Goal: Contribute content

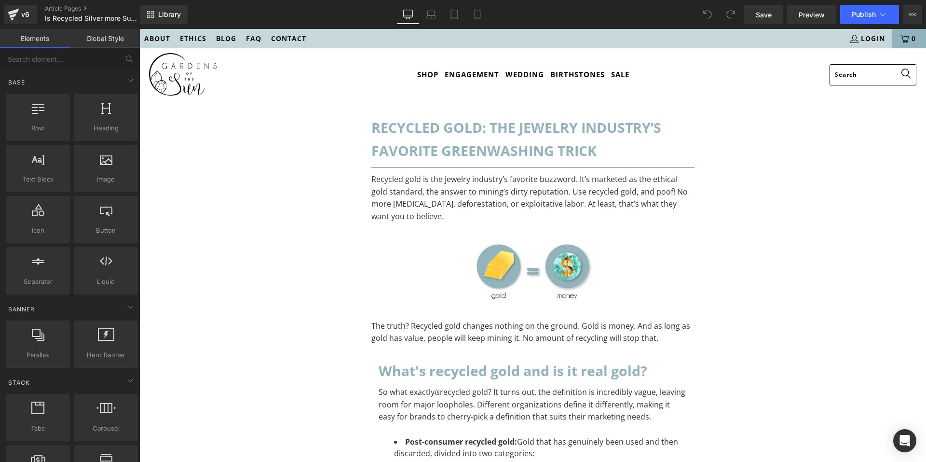
click at [599, 150] on h1 "Recycled gold: the jewelry industry’s favorite greenwashing trick" at bounding box center [532, 139] width 323 height 47
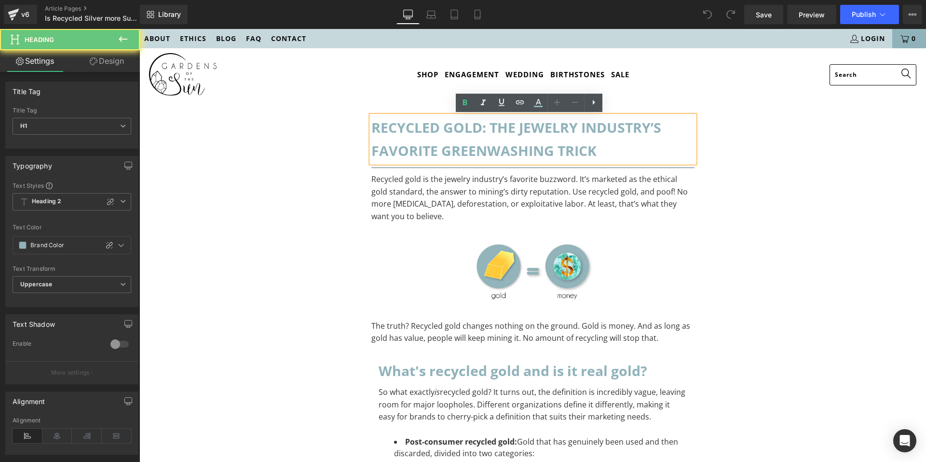
click at [596, 150] on h1 "Recycled gold: the jewelry industry’s favorite greenwashing trick" at bounding box center [532, 139] width 323 height 47
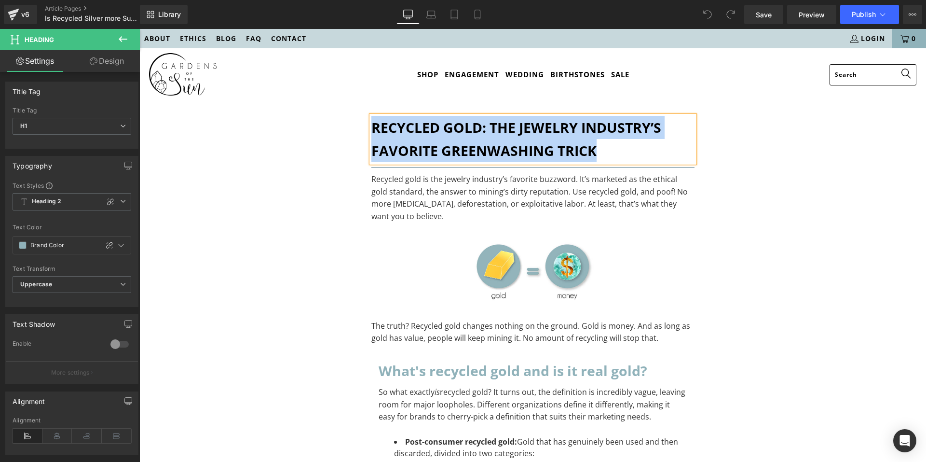
paste div "To enrich screen reader interactions, please activate Accessibility in Grammarl…"
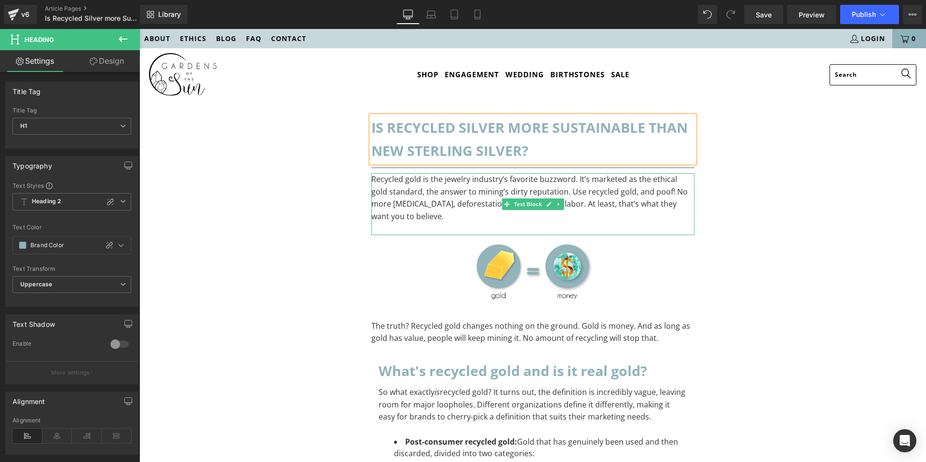
click at [445, 202] on p "Recycled gold is the jewelry industry’s favorite buzzword. It’s marketed as the…" at bounding box center [532, 197] width 323 height 49
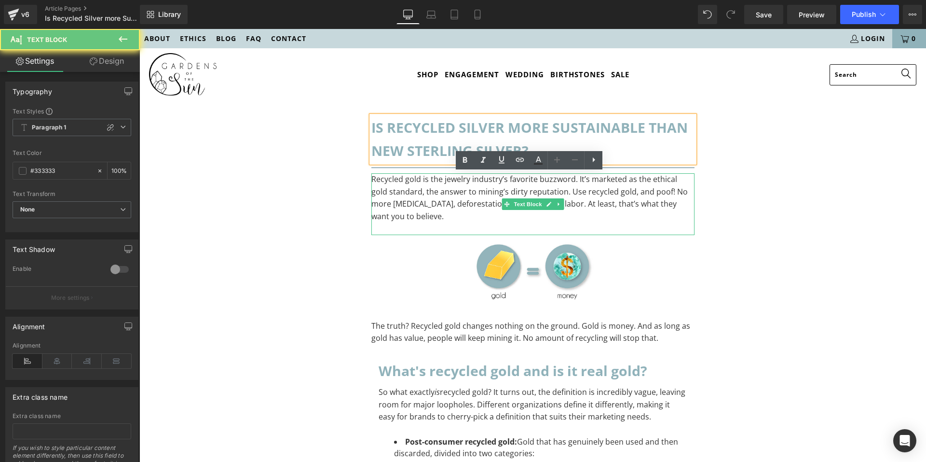
click at [445, 202] on p "Recycled gold is the jewelry industry’s favorite buzzword. It’s marketed as the…" at bounding box center [532, 197] width 323 height 49
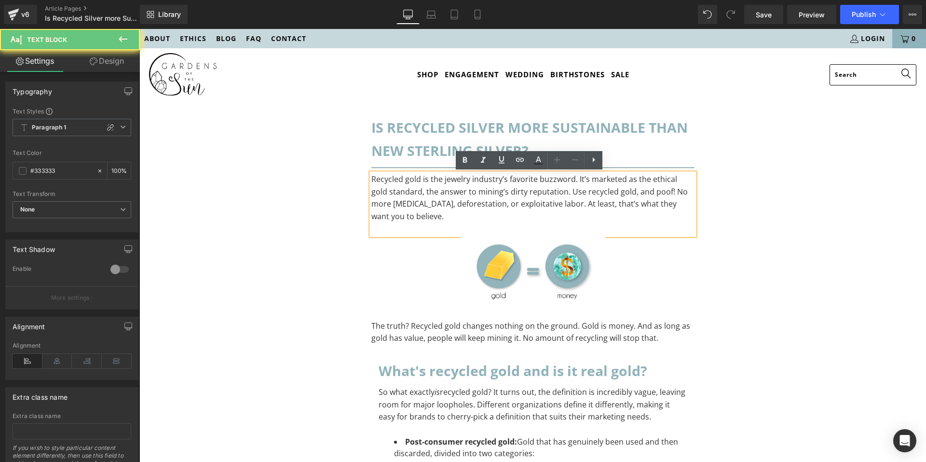
click at [441, 224] on p "To enrich screen reader interactions, please activate Accessibility in Grammarl…" at bounding box center [532, 228] width 323 height 13
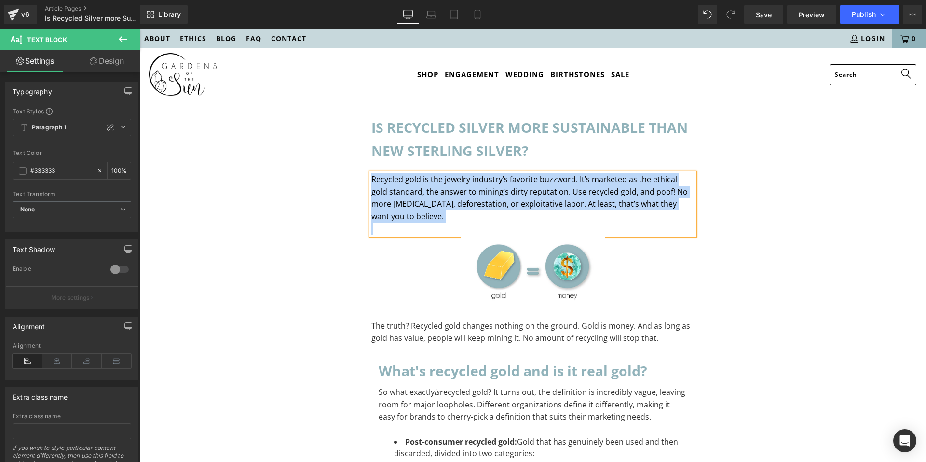
paste div "To enrich screen reader interactions, please activate Accessibility in Grammarl…"
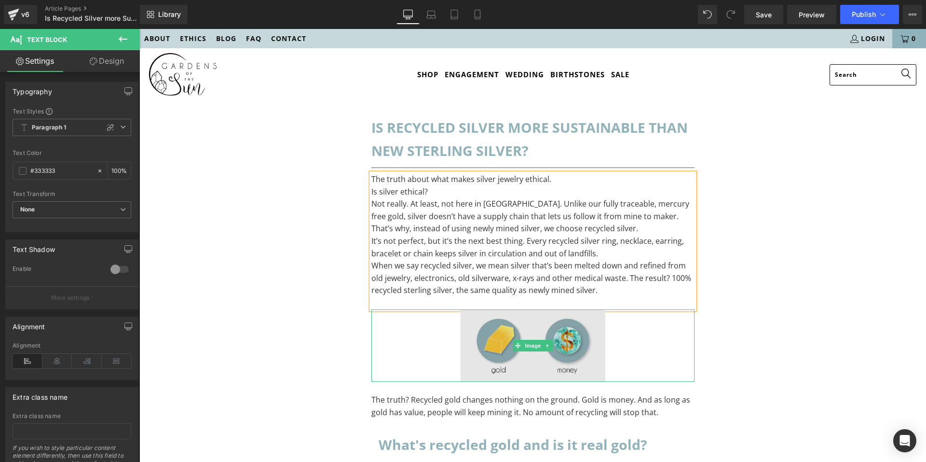
click at [585, 332] on img at bounding box center [533, 345] width 145 height 72
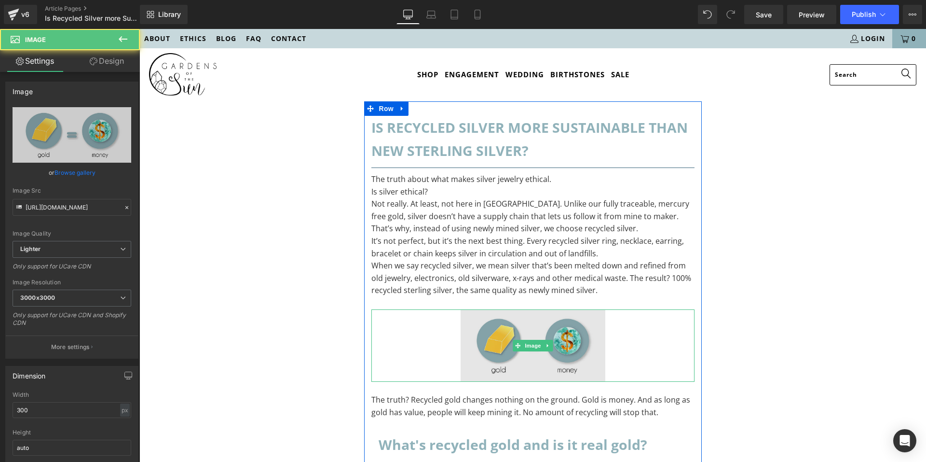
click at [550, 344] on img at bounding box center [533, 345] width 145 height 72
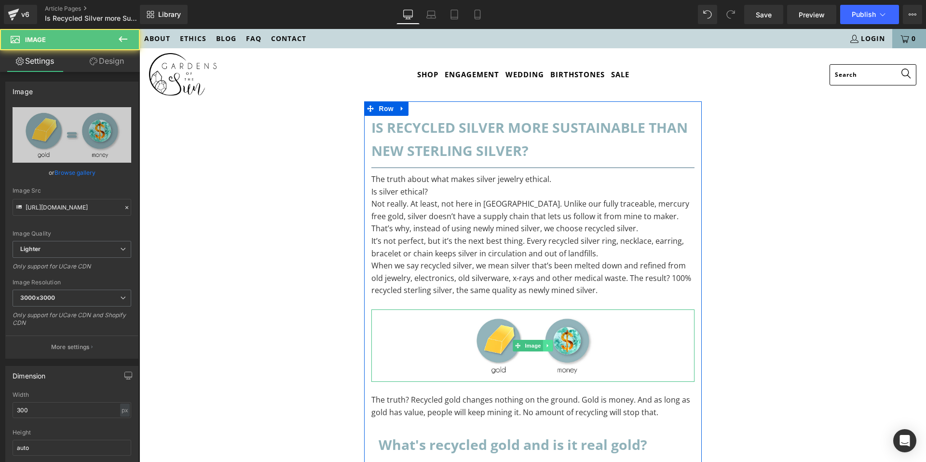
click at [547, 345] on icon at bounding box center [547, 345] width 5 height 6
click at [550, 344] on icon at bounding box center [552, 344] width 5 height 5
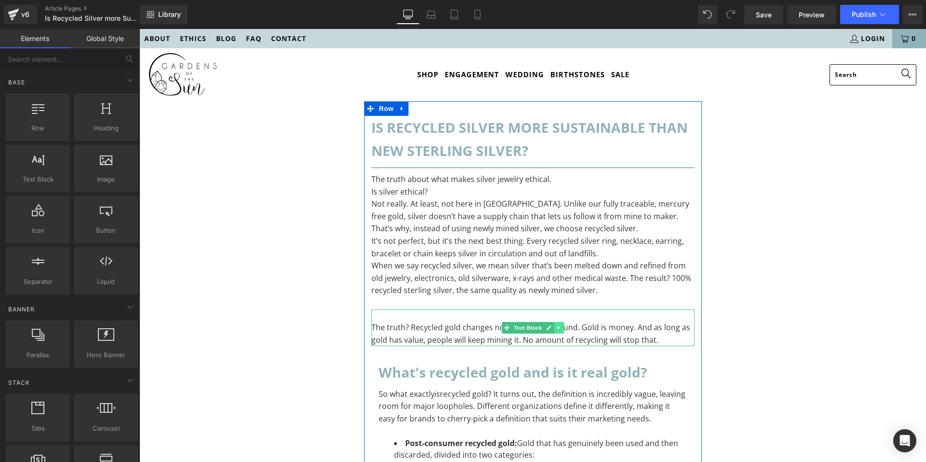
click at [558, 329] on icon at bounding box center [558, 328] width 5 height 6
click at [563, 328] on link at bounding box center [563, 328] width 10 height 12
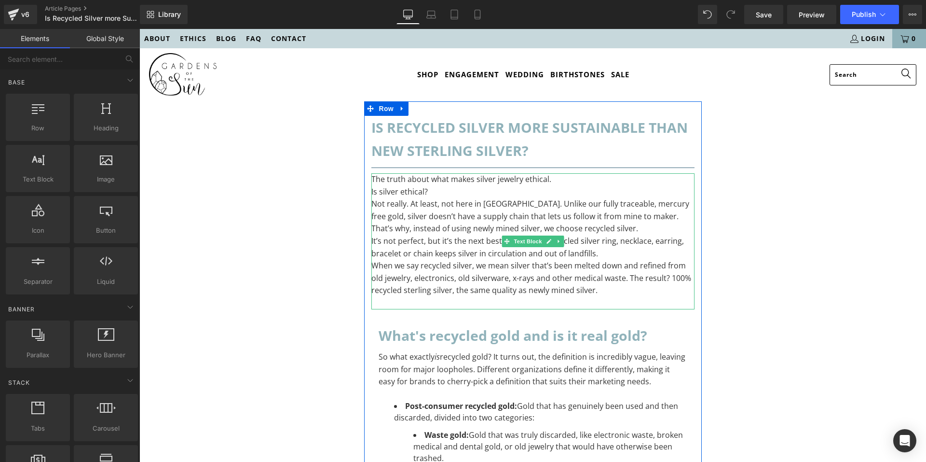
click at [587, 181] on p "The truth about what makes silver jewelry ethical." at bounding box center [532, 179] width 323 height 13
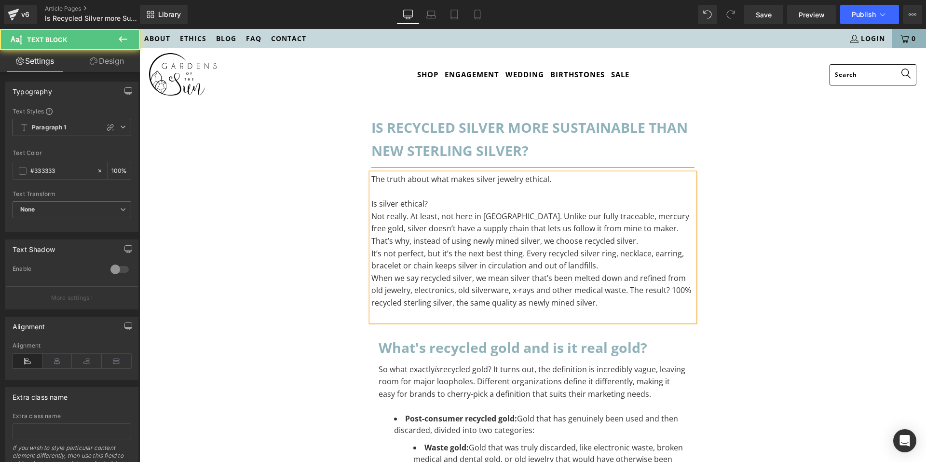
click at [533, 206] on p "Is silver ethical?" at bounding box center [532, 204] width 323 height 13
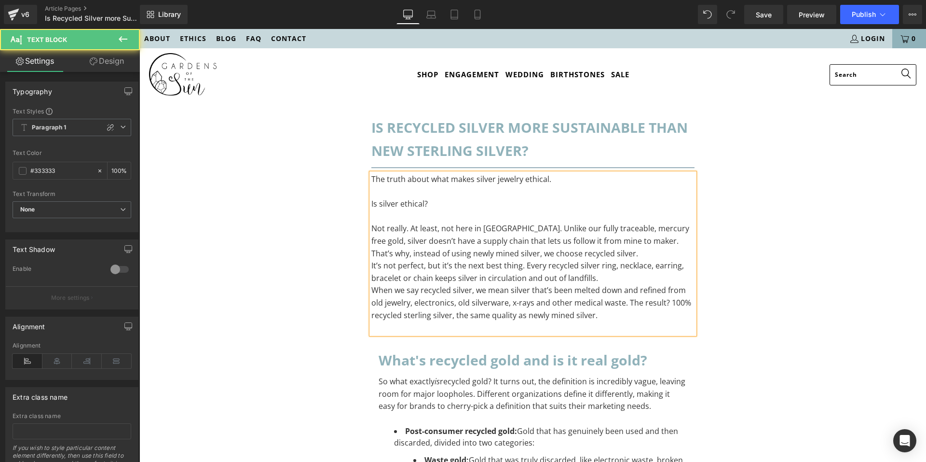
click at [608, 257] on p "Not really. At least, not here in [GEOGRAPHIC_DATA]. Unlike our fully traceable…" at bounding box center [532, 240] width 323 height 37
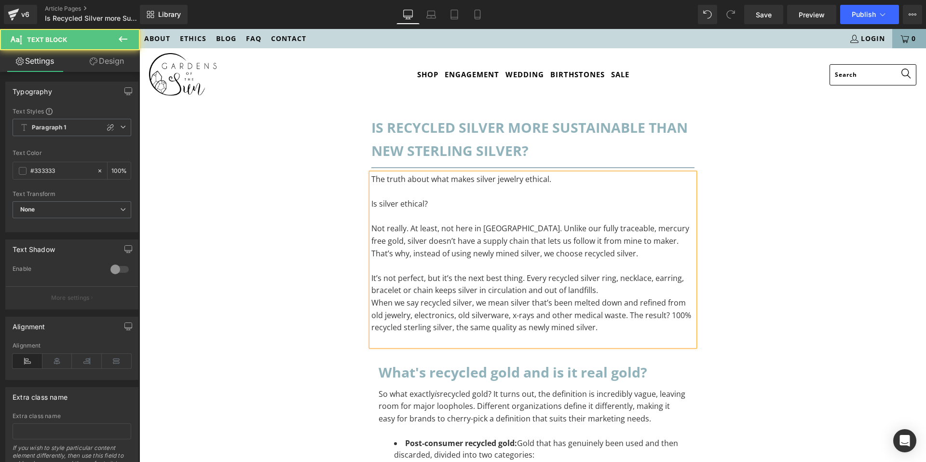
click at [610, 290] on p "It’s not perfect, but it’s the next best thing. Every recycled silver ring, nec…" at bounding box center [532, 284] width 323 height 25
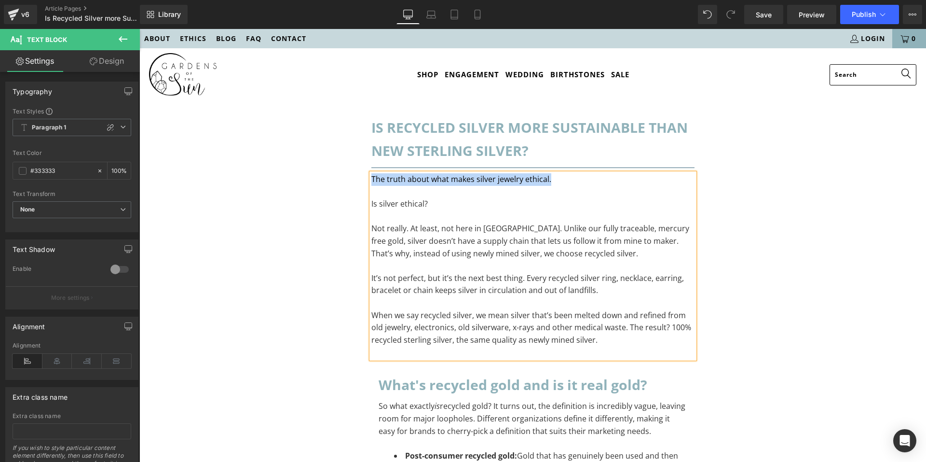
drag, startPoint x: 569, startPoint y: 180, endPoint x: 364, endPoint y: 175, distance: 205.0
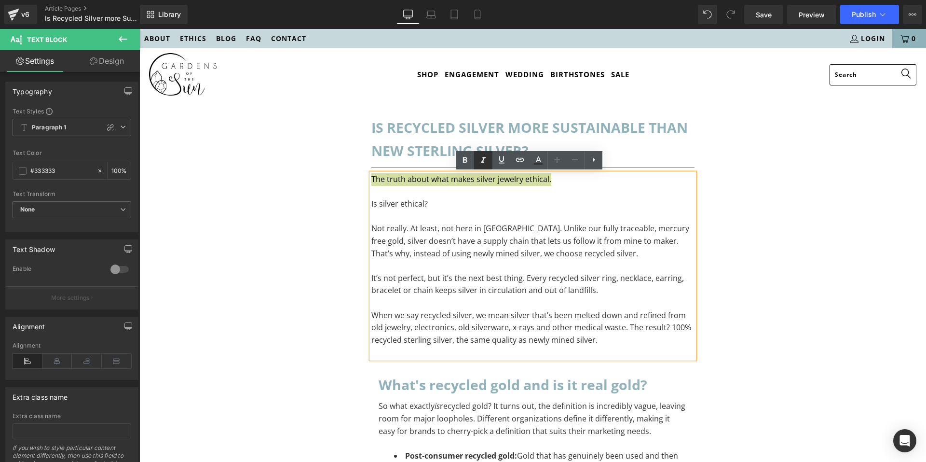
click at [480, 164] on icon at bounding box center [483, 160] width 12 height 12
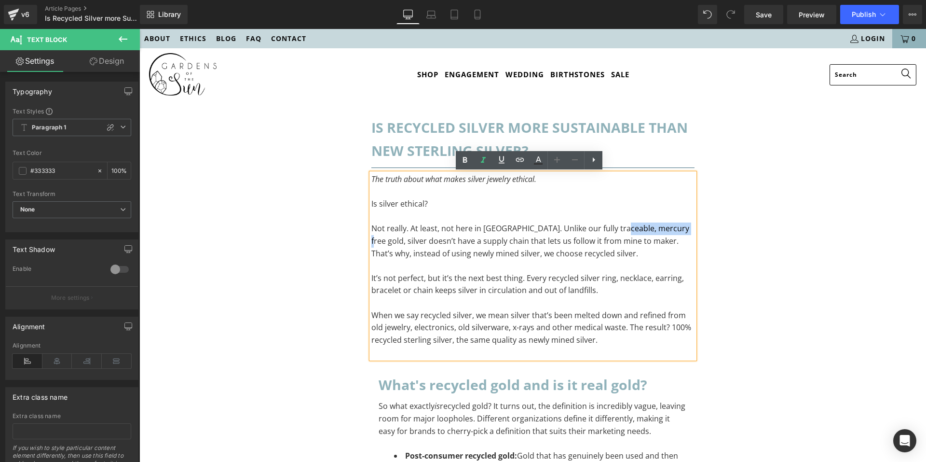
drag, startPoint x: 613, startPoint y: 230, endPoint x: 676, endPoint y: 231, distance: 63.7
click at [676, 231] on p "Not really. At least, not here in [GEOGRAPHIC_DATA]. Unlike our fully traceable…" at bounding box center [532, 240] width 323 height 37
click at [526, 165] on link at bounding box center [520, 160] width 18 height 18
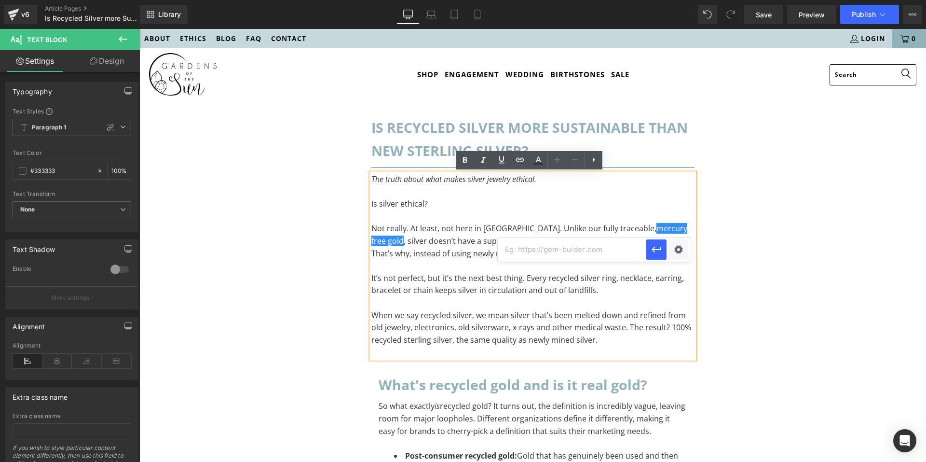
click at [549, 253] on input "text" at bounding box center [572, 249] width 149 height 24
paste input "[URL][DOMAIN_NAME]"
type input "[URL][DOMAIN_NAME]"
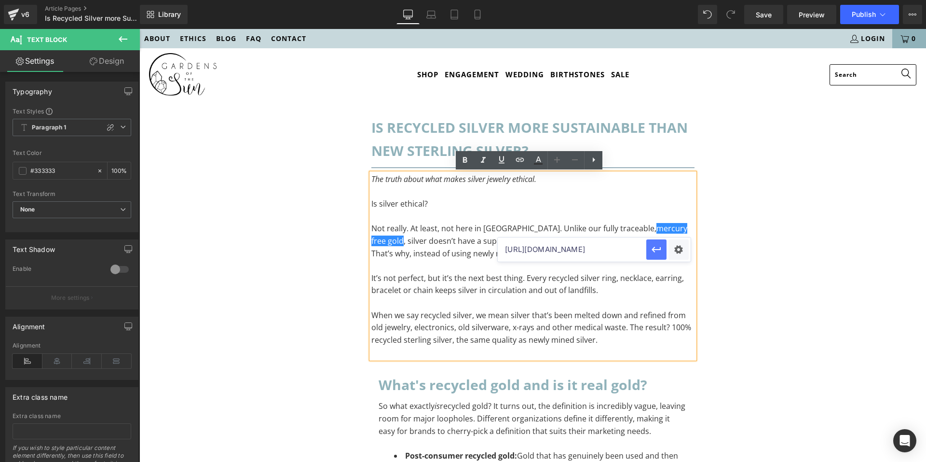
drag, startPoint x: 652, startPoint y: 246, endPoint x: 512, endPoint y: 217, distance: 142.8
click at [652, 246] on icon "button" at bounding box center [657, 250] width 12 height 12
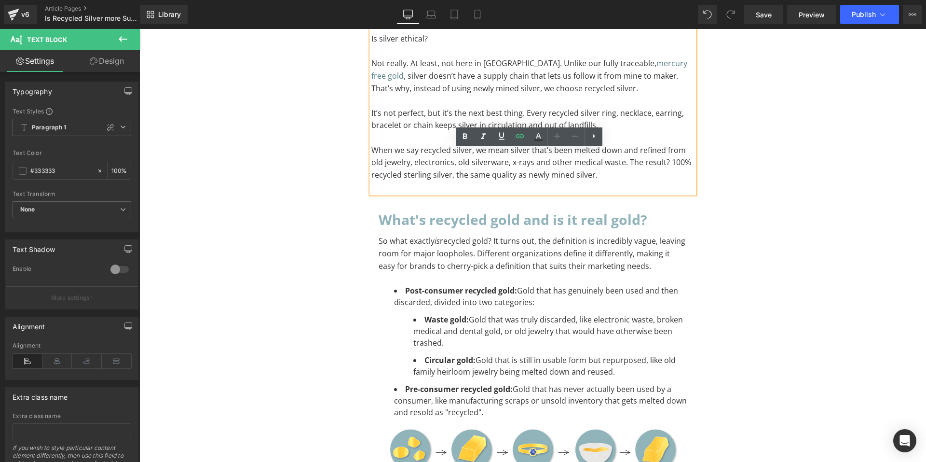
scroll to position [193, 0]
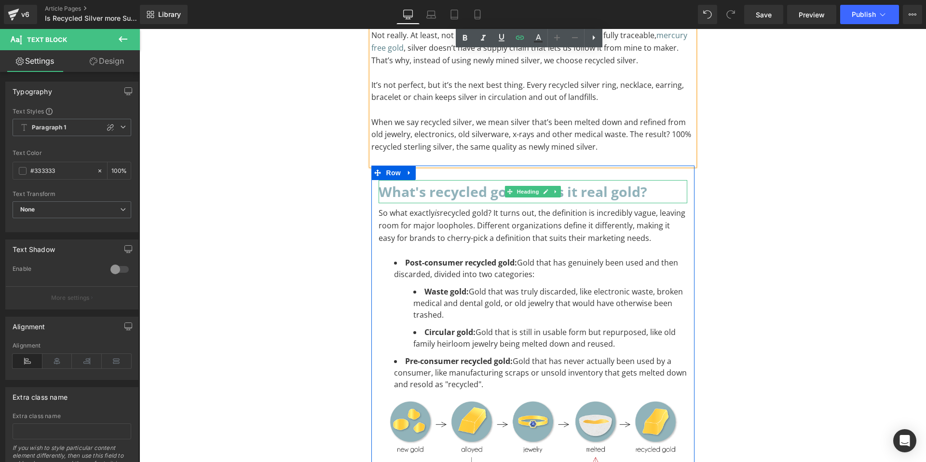
click at [655, 191] on h2 "What's recycled gold and is it real gold?" at bounding box center [533, 191] width 309 height 23
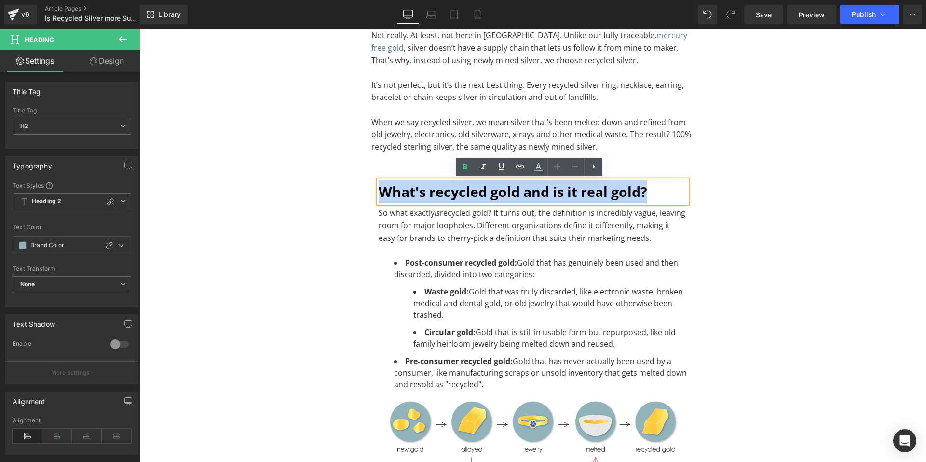
drag, startPoint x: 655, startPoint y: 191, endPoint x: 334, endPoint y: 194, distance: 321.2
paste div "To enrich screen reader interactions, please activate Accessibility in Grammarl…"
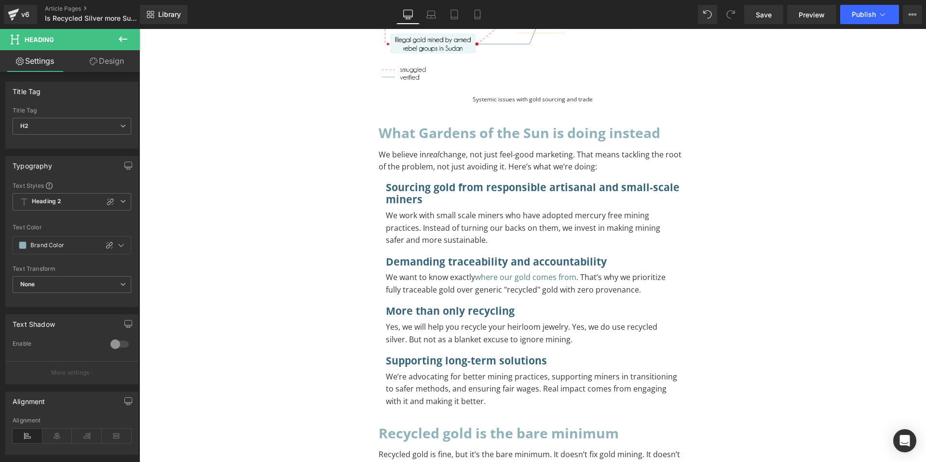
scroll to position [1399, 0]
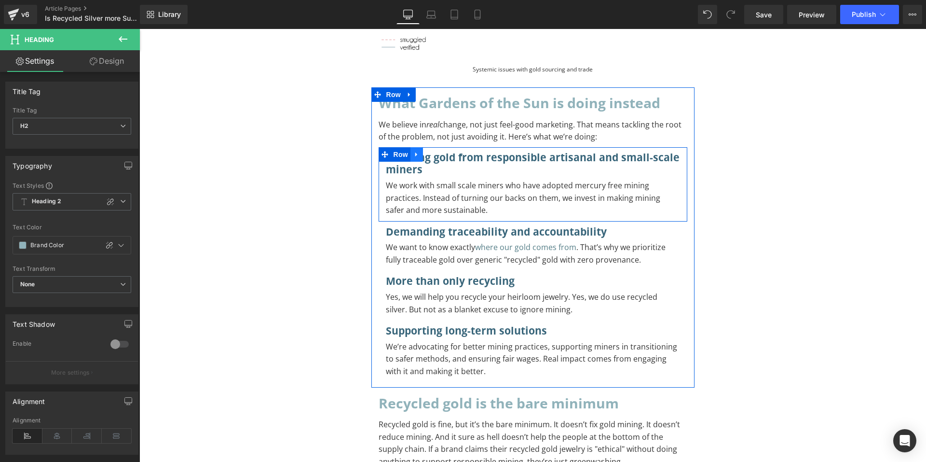
click at [411, 158] on link at bounding box center [416, 154] width 13 height 14
click at [426, 156] on icon at bounding box center [429, 154] width 7 height 7
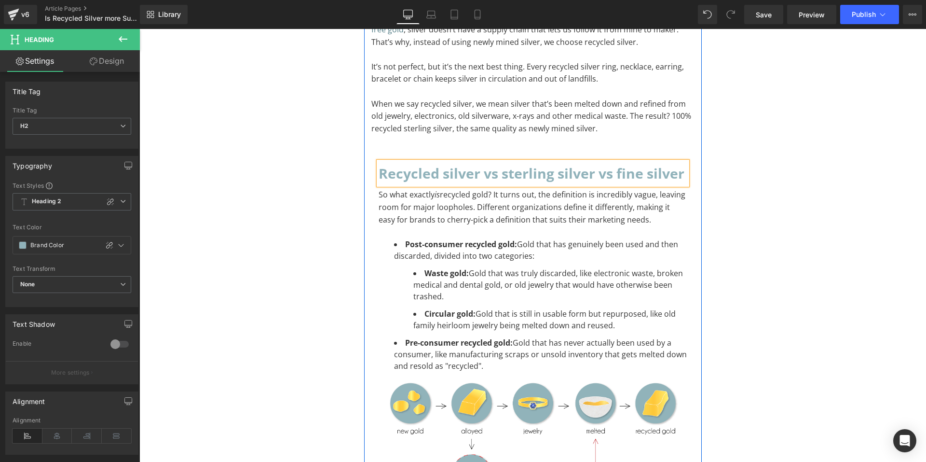
scroll to position [193, 0]
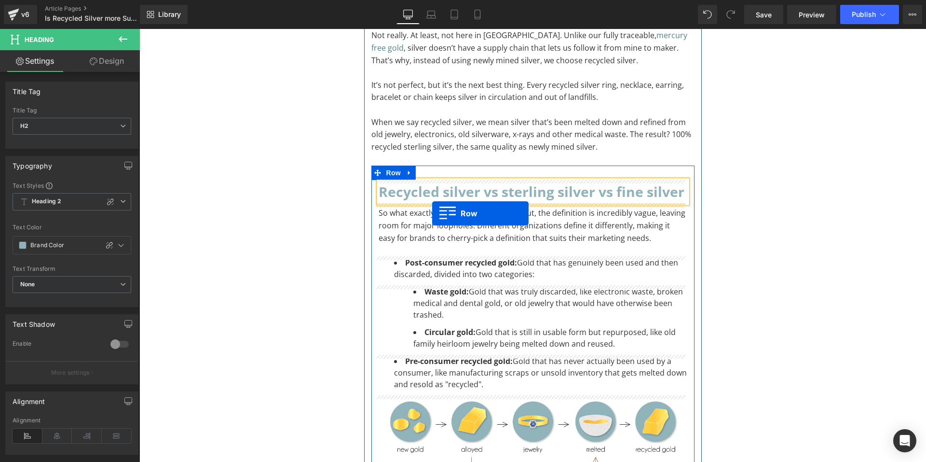
drag, startPoint x: 383, startPoint y: 236, endPoint x: 432, endPoint y: 213, distance: 54.2
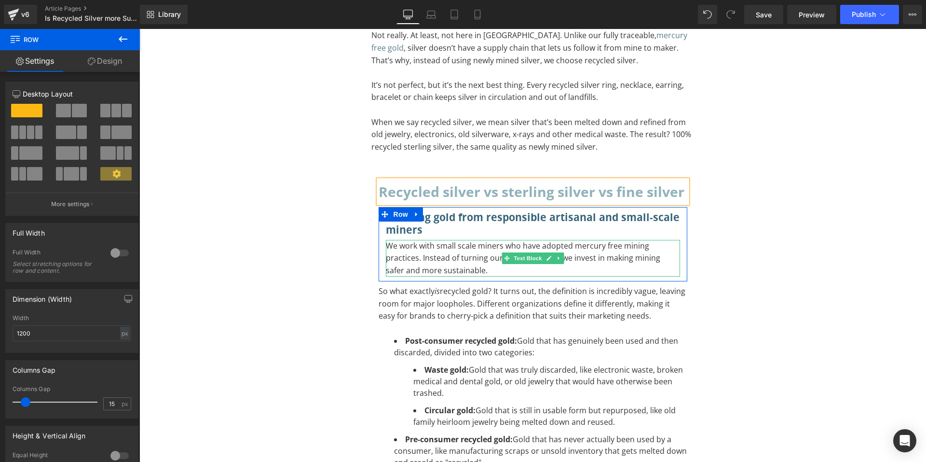
click at [471, 271] on p "We work with small scale miners who have adopted mercury free mining practices.…" at bounding box center [533, 258] width 294 height 37
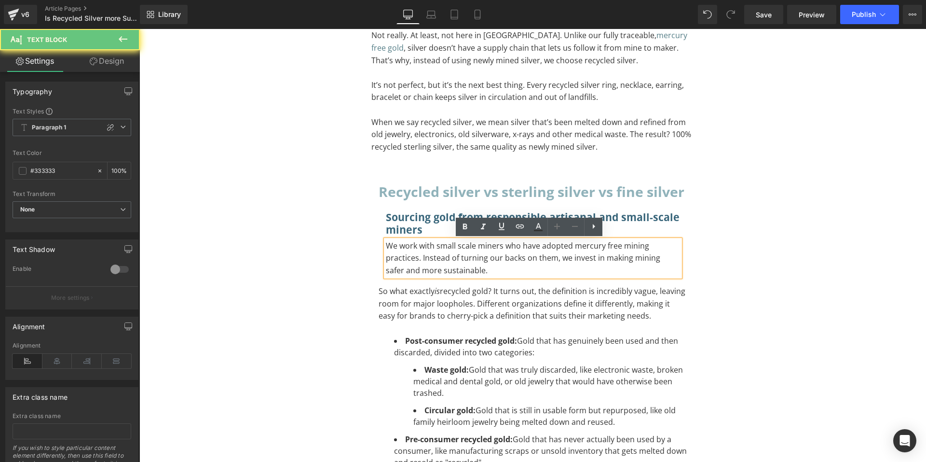
click at [471, 271] on p "We work with small scale miners who have adopted mercury free mining practices.…" at bounding box center [533, 258] width 294 height 37
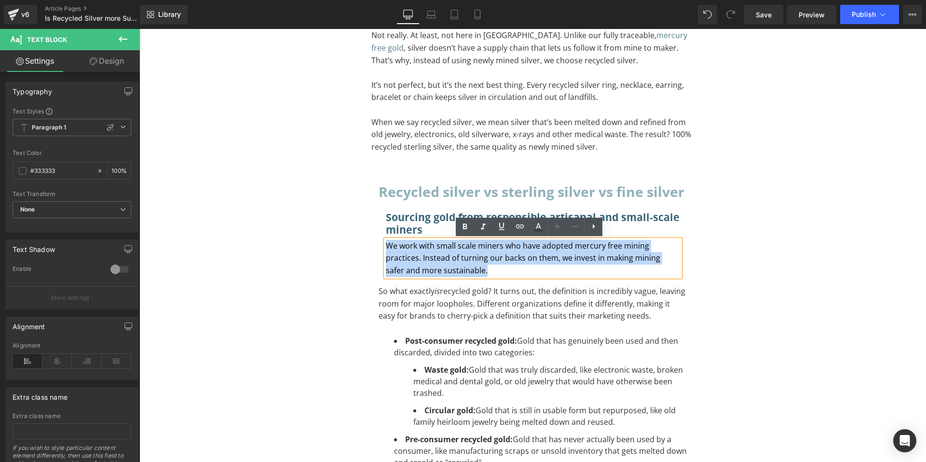
drag, startPoint x: 471, startPoint y: 271, endPoint x: 362, endPoint y: 250, distance: 111.0
paste div "To enrich screen reader interactions, please activate Accessibility in Grammarl…"
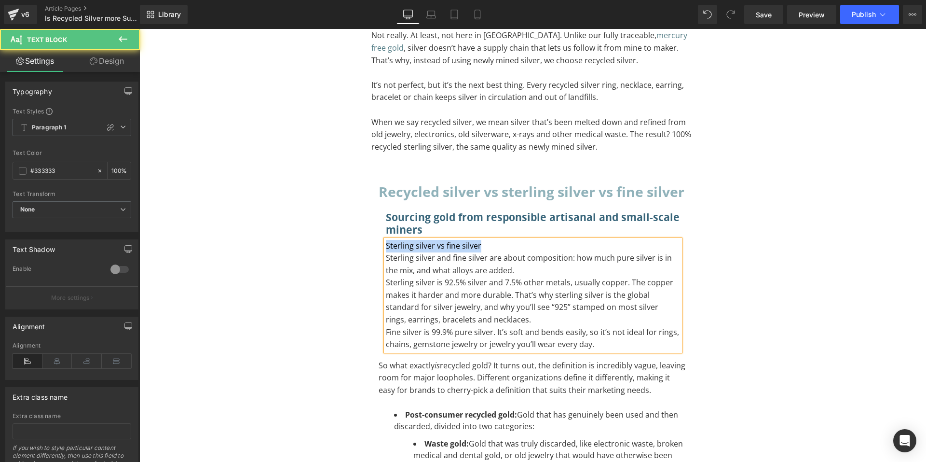
drag, startPoint x: 482, startPoint y: 243, endPoint x: 371, endPoint y: 238, distance: 111.5
click at [371, 238] on div "Recycled silver vs sterling silver vs fine silver Heading Sourcing gold from re…" at bounding box center [532, 469] width 323 height 579
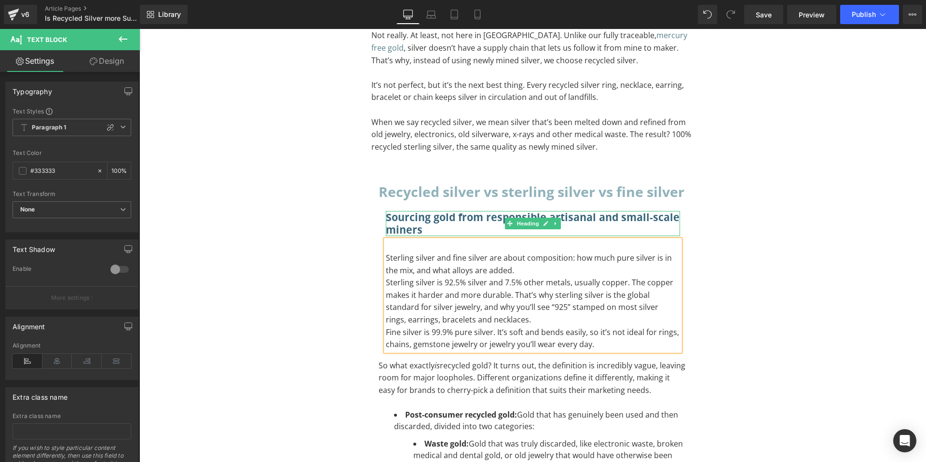
click at [424, 228] on h3 "Sourcing gold from responsible artisanal and small-scale miners" at bounding box center [533, 223] width 294 height 25
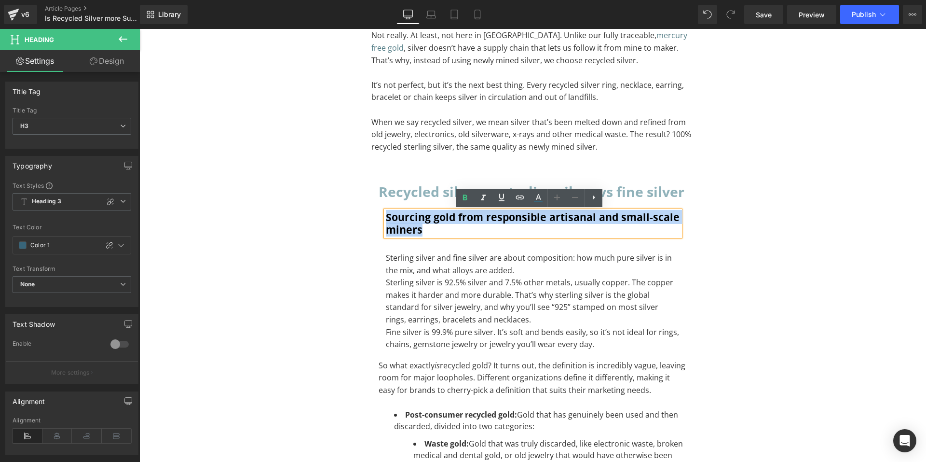
drag, startPoint x: 423, startPoint y: 229, endPoint x: 368, endPoint y: 214, distance: 57.1
click at [371, 214] on div "Recycled silver vs sterling silver vs fine silver Heading Sourcing gold from re…" at bounding box center [532, 469] width 323 height 579
paste div "To enrich screen reader interactions, please activate Accessibility in Grammarl…"
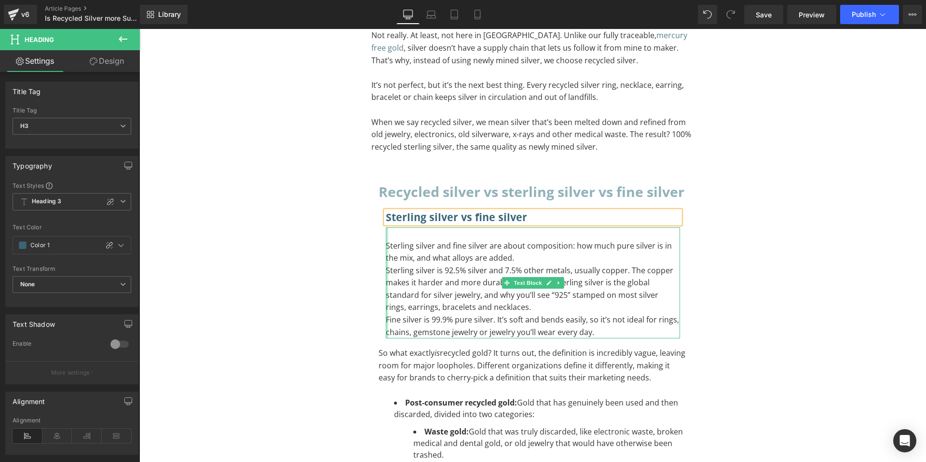
click at [386, 246] on div at bounding box center [387, 282] width 2 height 111
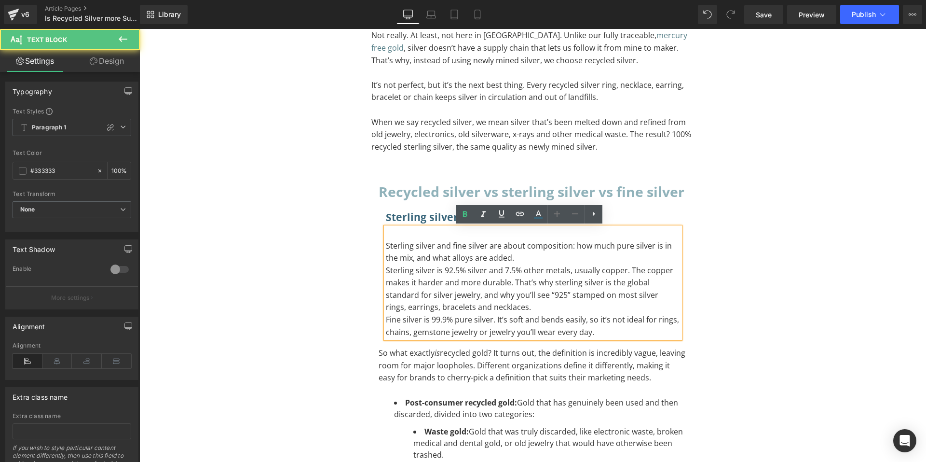
click at [386, 246] on p "Sterling silver and fine silver are about composition: how much pure silver is …" at bounding box center [533, 252] width 294 height 25
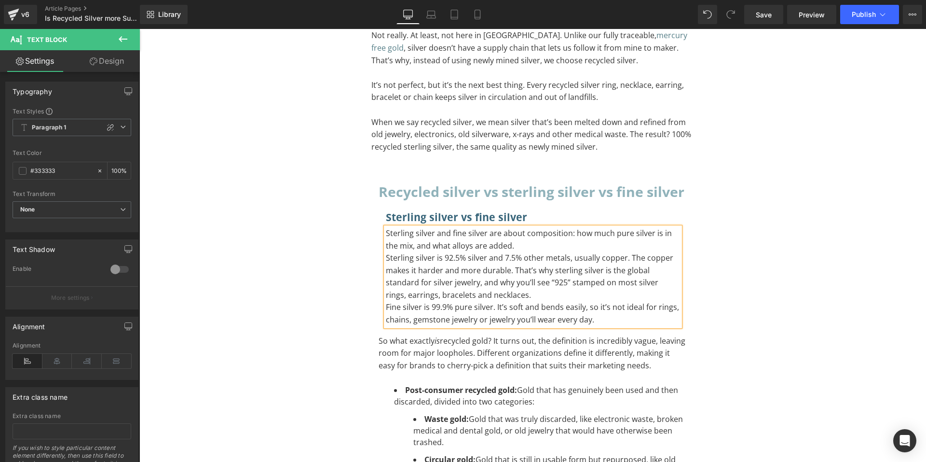
click at [531, 250] on p "Sterling silver and fine silver are about composition: how much pure silver is …" at bounding box center [533, 239] width 294 height 25
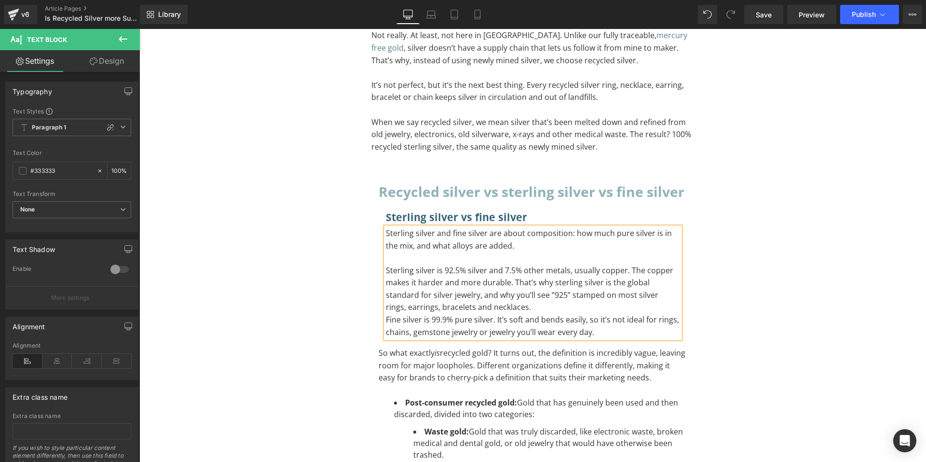
click at [520, 312] on p "Sterling silver is 92.5% silver and 7.5% other metals, usually copper. The copp…" at bounding box center [533, 288] width 294 height 49
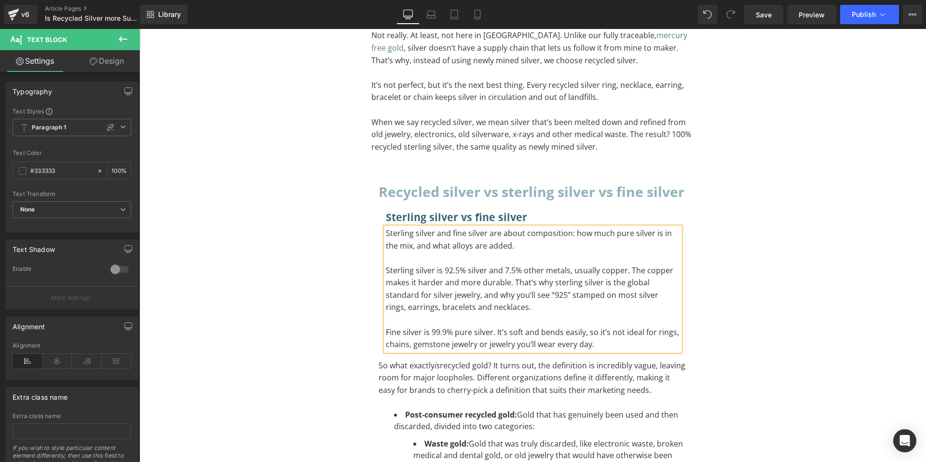
click at [610, 345] on p "Fine silver is 99.9% pure silver. It’s soft and bends easily, so it’s not ideal…" at bounding box center [533, 338] width 294 height 25
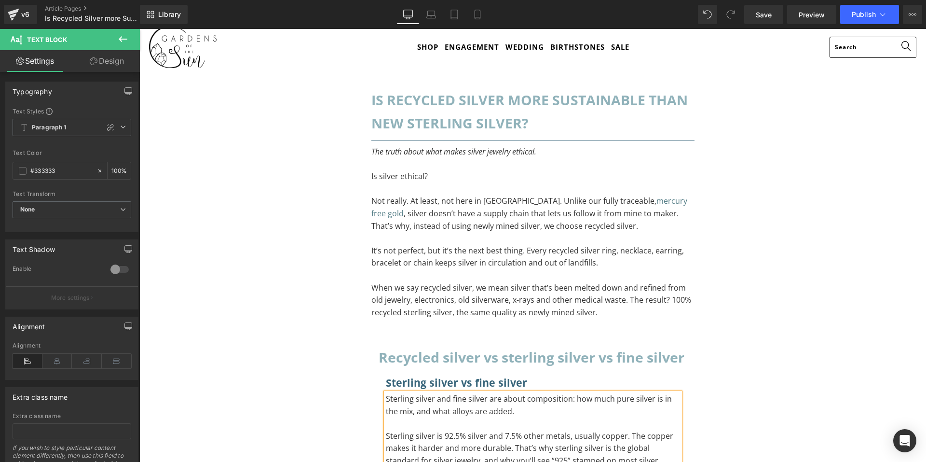
scroll to position [145, 0]
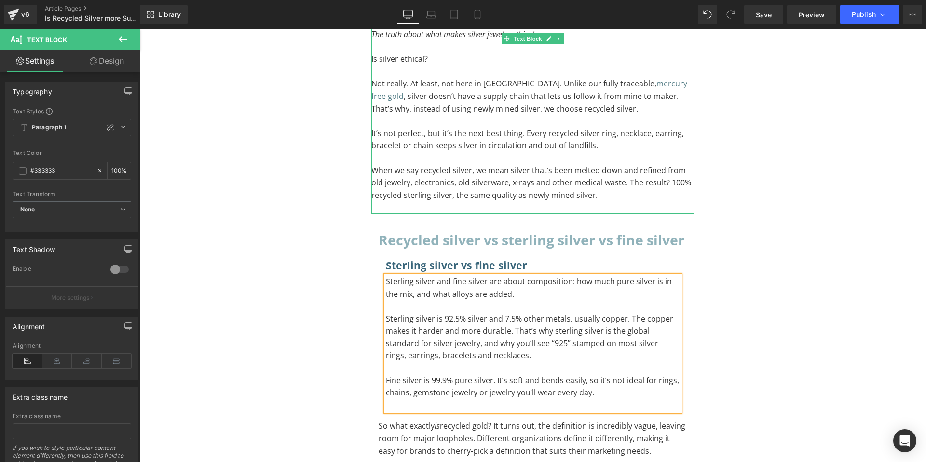
click at [416, 198] on p "When we say recycled silver, we mean silver that’s been melted down and refined…" at bounding box center [532, 182] width 323 height 37
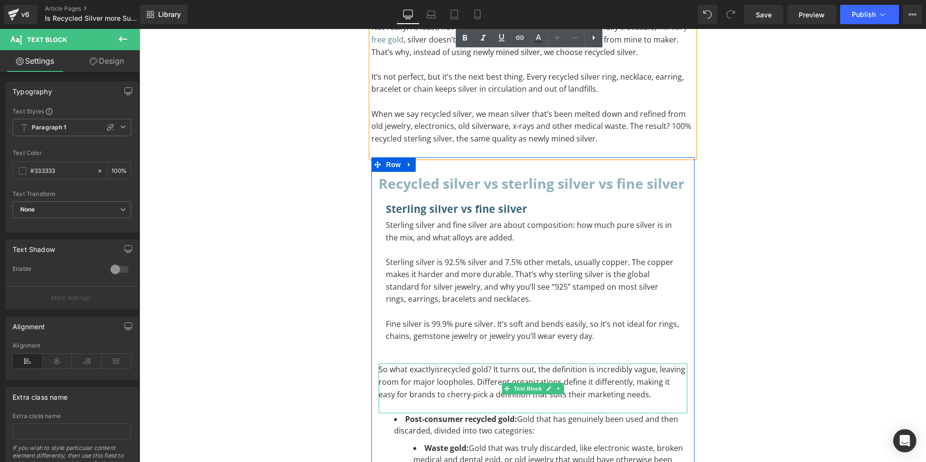
scroll to position [193, 0]
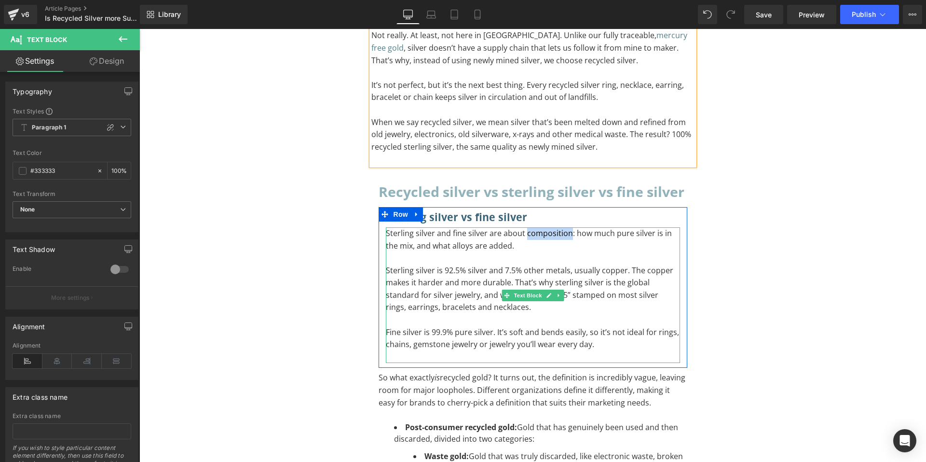
drag, startPoint x: 521, startPoint y: 235, endPoint x: 566, endPoint y: 237, distance: 44.4
click at [566, 237] on span "Sterling silver and fine silver are about composition: how much pure silver is …" at bounding box center [529, 239] width 286 height 23
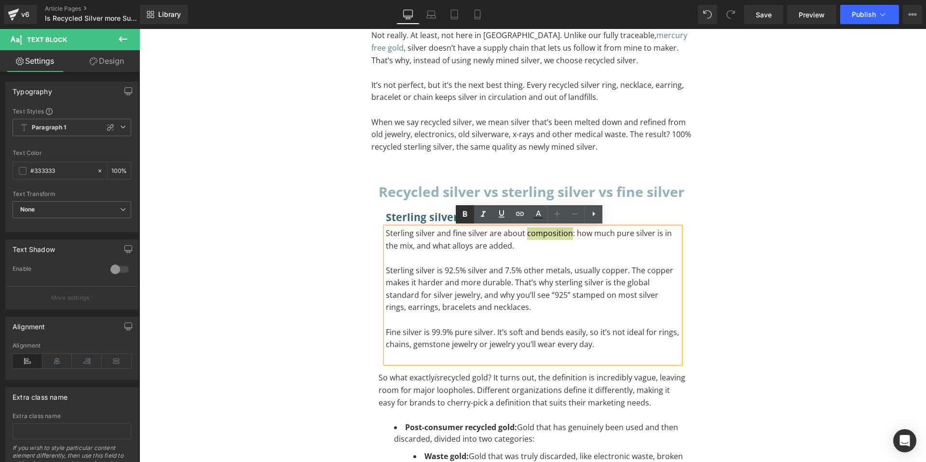
click at [470, 211] on icon at bounding box center [465, 214] width 12 height 12
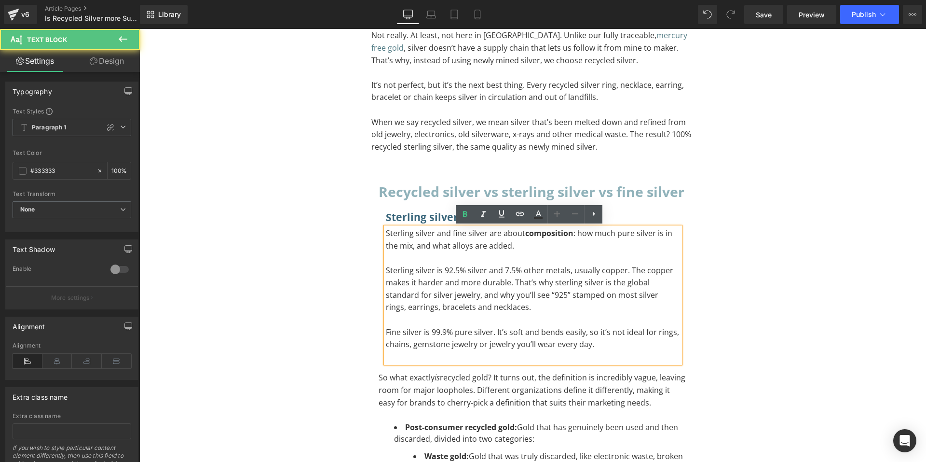
click at [568, 261] on p "To enrich screen reader interactions, please activate Accessibility in Grammarl…" at bounding box center [533, 258] width 294 height 13
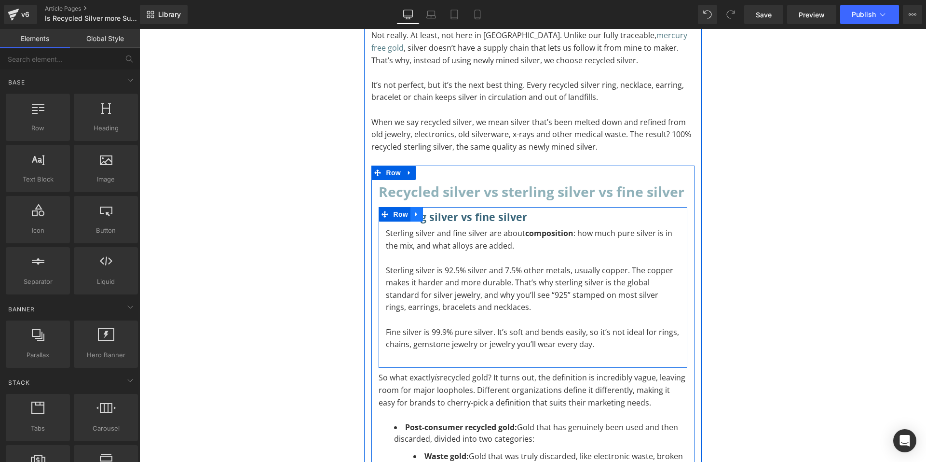
click at [413, 217] on icon at bounding box center [416, 214] width 7 height 7
click at [429, 217] on link at bounding box center [429, 214] width 13 height 14
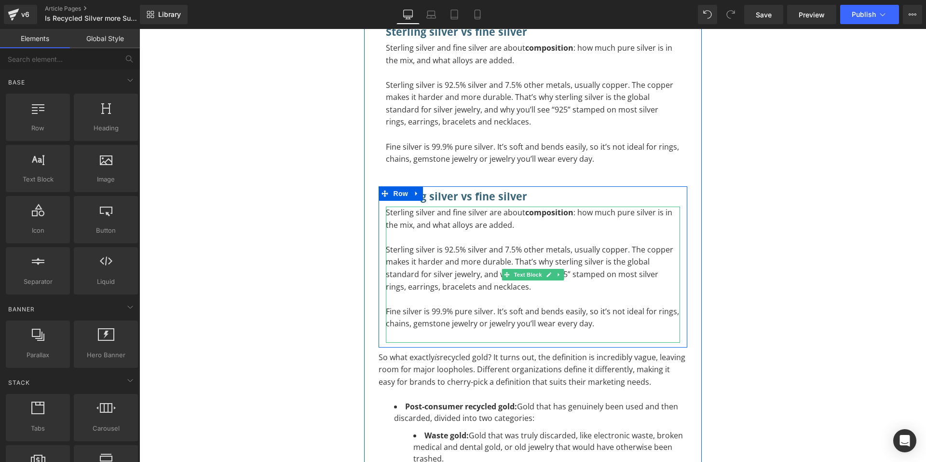
scroll to position [352, 0]
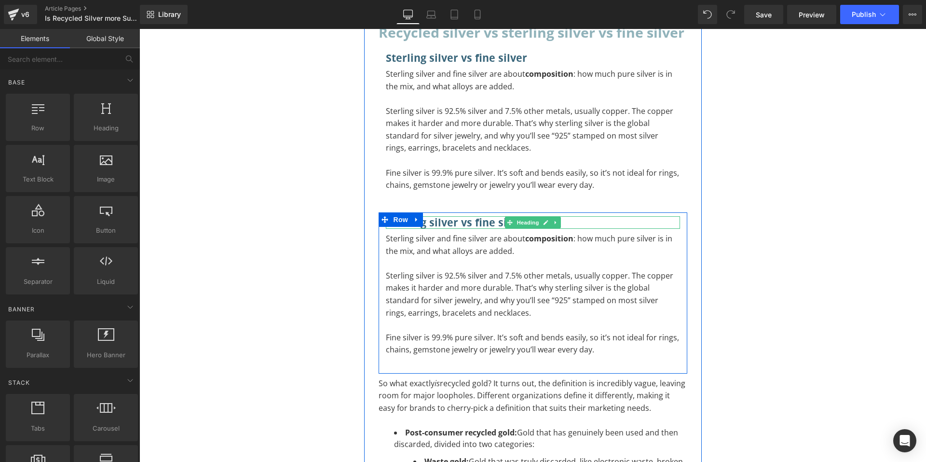
click at [585, 224] on h3 "Sterling silver vs fine silver" at bounding box center [533, 222] width 294 height 13
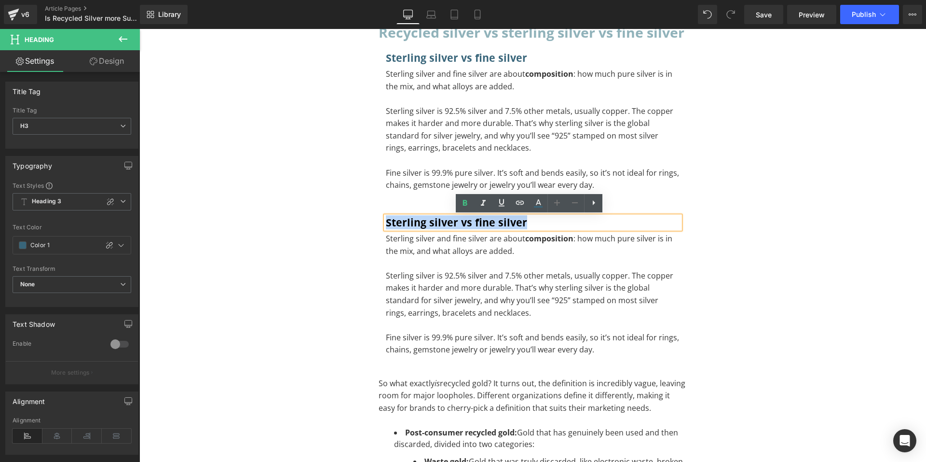
drag, startPoint x: 585, startPoint y: 224, endPoint x: 349, endPoint y: 227, distance: 236.3
paste div "To enrich screen reader interactions, please activate Accessibility in Grammarl…"
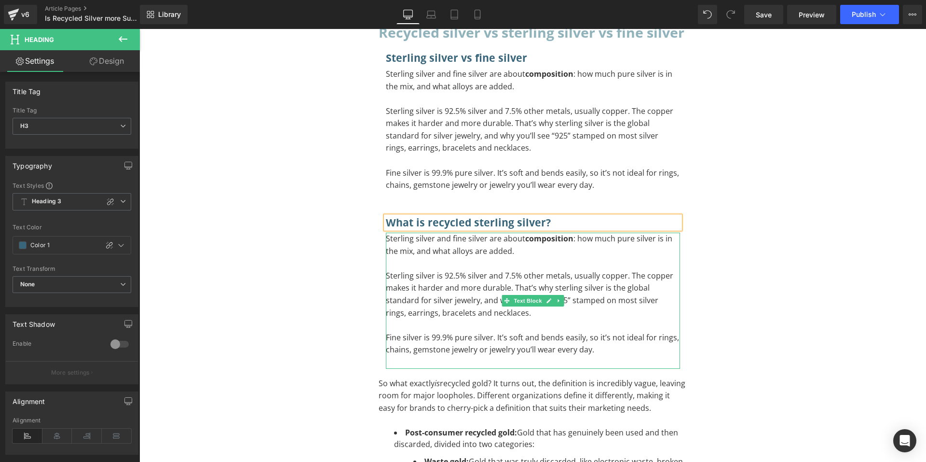
click at [599, 340] on p "Fine silver is 99.9% pure silver. It’s soft and bends easily, so it’s not ideal…" at bounding box center [533, 343] width 294 height 25
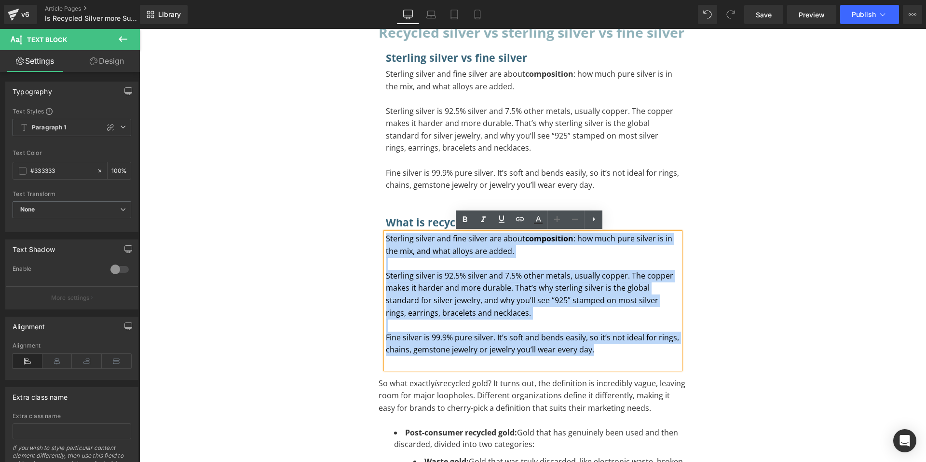
drag, startPoint x: 596, startPoint y: 353, endPoint x: 354, endPoint y: 239, distance: 267.1
paste div "To enrich screen reader interactions, please activate Accessibility in Grammarl…"
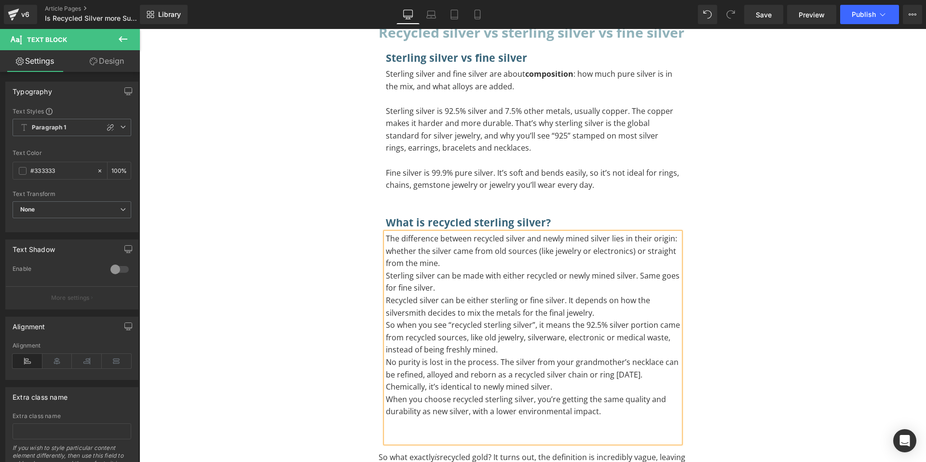
click at [450, 269] on p "The difference between recycled silver and newly mined silver lies in their ori…" at bounding box center [533, 250] width 294 height 37
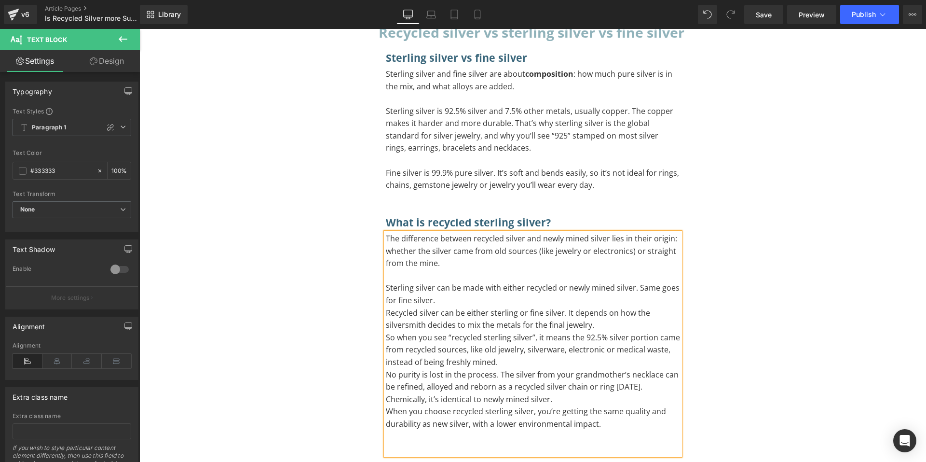
click at [455, 297] on p "Sterling silver can be made with either recycled or newly mined silver. Same go…" at bounding box center [533, 294] width 294 height 25
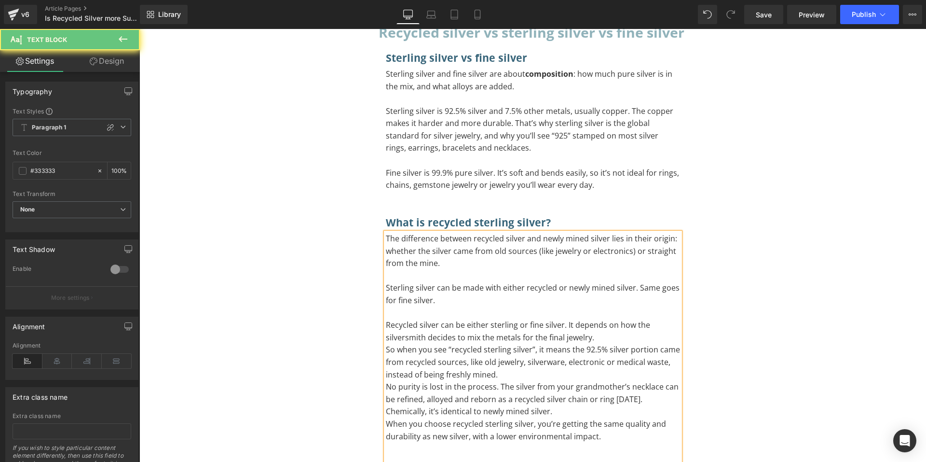
click at [617, 337] on p "Recycled silver can be either sterling or fine silver. It depends on how the si…" at bounding box center [533, 331] width 294 height 25
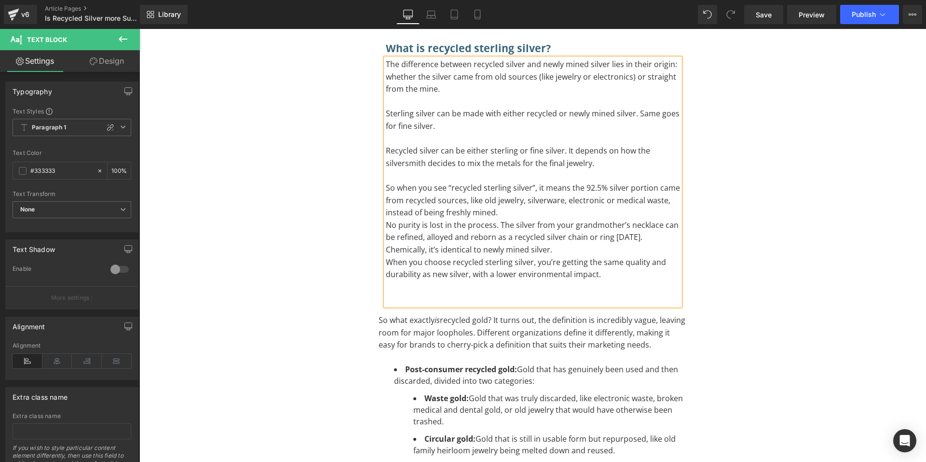
scroll to position [497, 0]
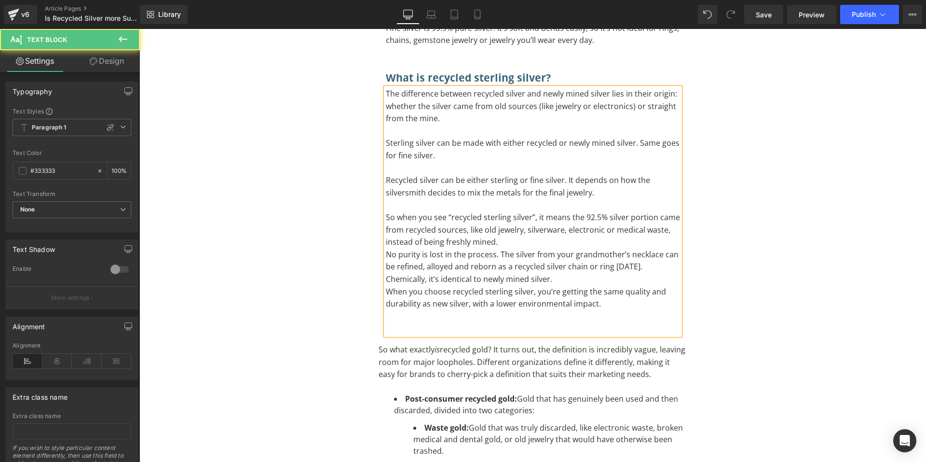
click at [407, 322] on p "To enrich screen reader interactions, please activate Accessibility in Grammarl…" at bounding box center [533, 316] width 294 height 13
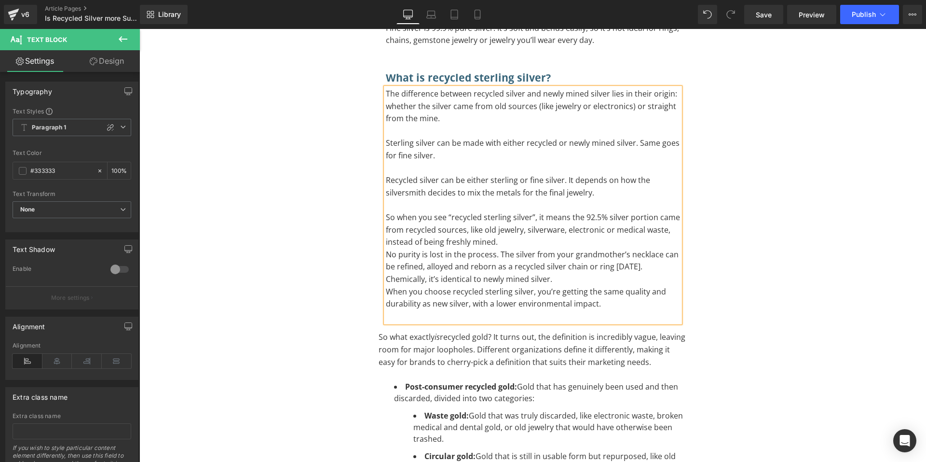
click at [563, 244] on p "So when you see “recycled sterling silver”, it means the 92.5% silver portion c…" at bounding box center [533, 229] width 294 height 37
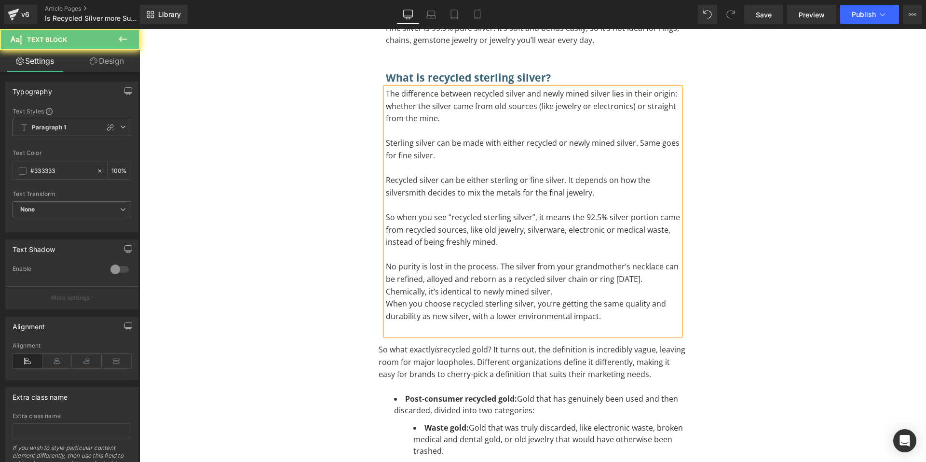
click at [585, 290] on p "No purity is lost in the process. The silver from your grandmother’s necklace c…" at bounding box center [533, 278] width 294 height 37
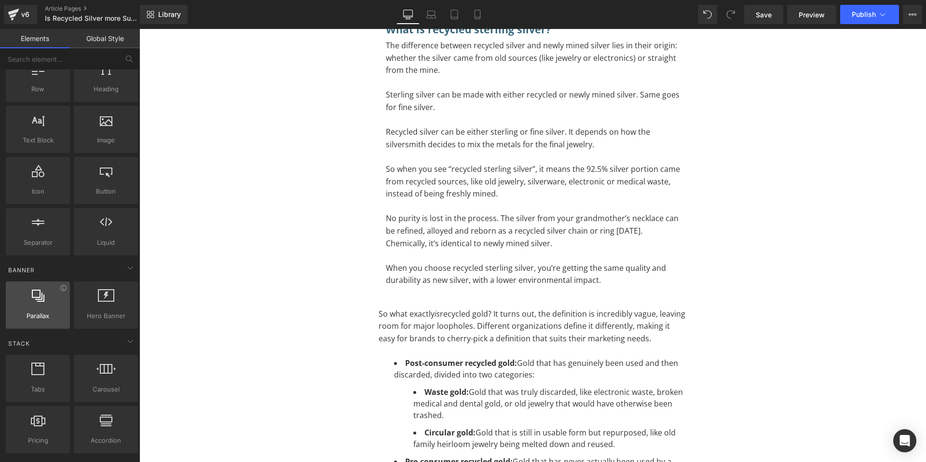
scroll to position [0, 0]
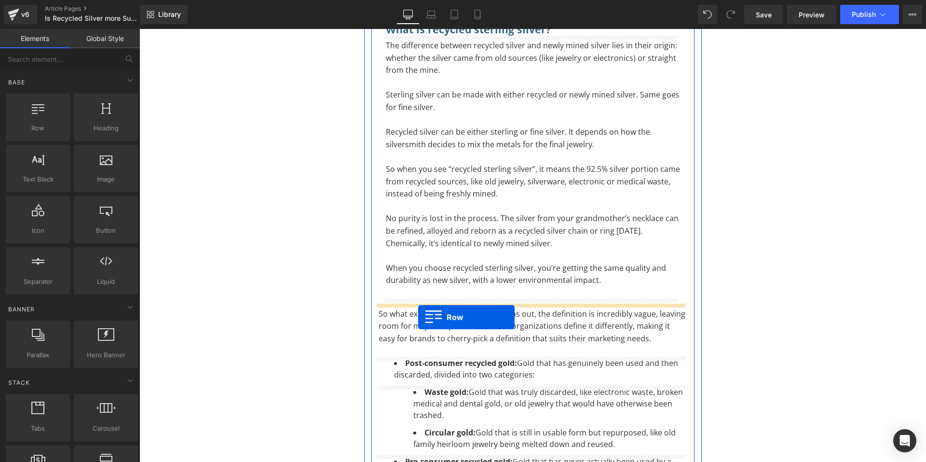
drag, startPoint x: 176, startPoint y: 158, endPoint x: 418, endPoint y: 317, distance: 289.1
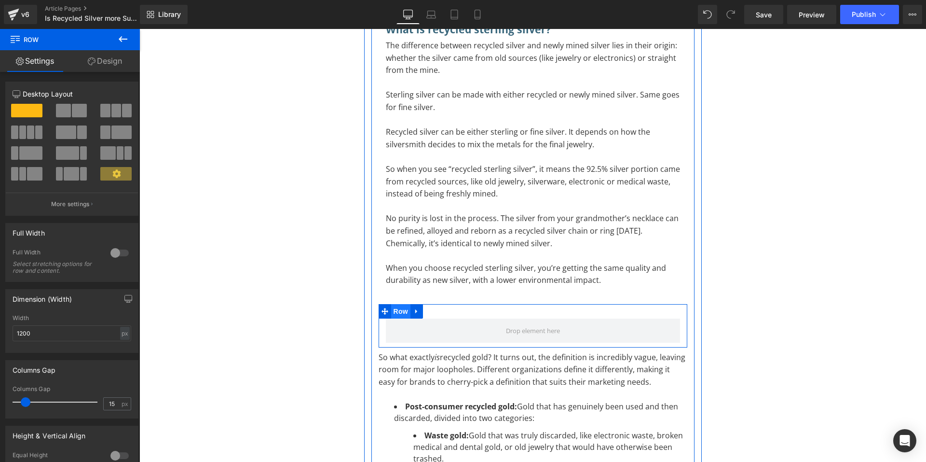
click at [400, 311] on span "Row" at bounding box center [400, 311] width 19 height 14
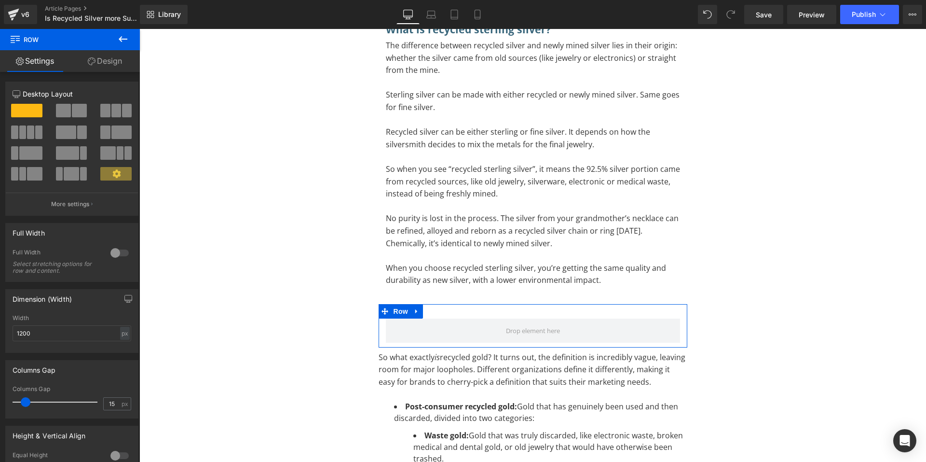
click at [103, 67] on link "Design" at bounding box center [105, 61] width 70 height 22
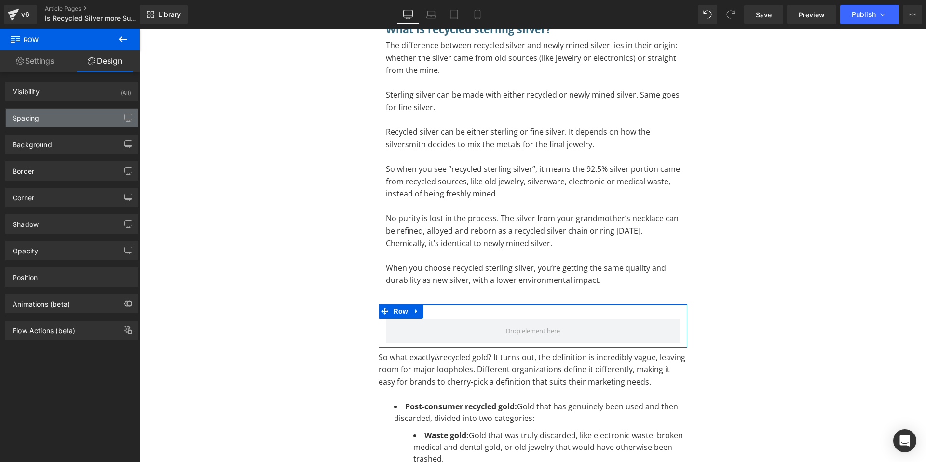
click at [67, 119] on div "Spacing" at bounding box center [72, 118] width 132 height 18
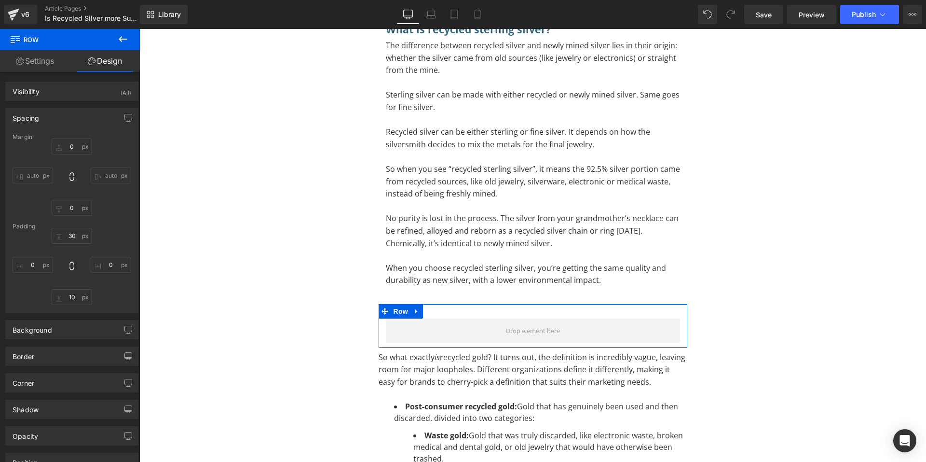
click at [67, 119] on div "Spacing" at bounding box center [72, 118] width 132 height 18
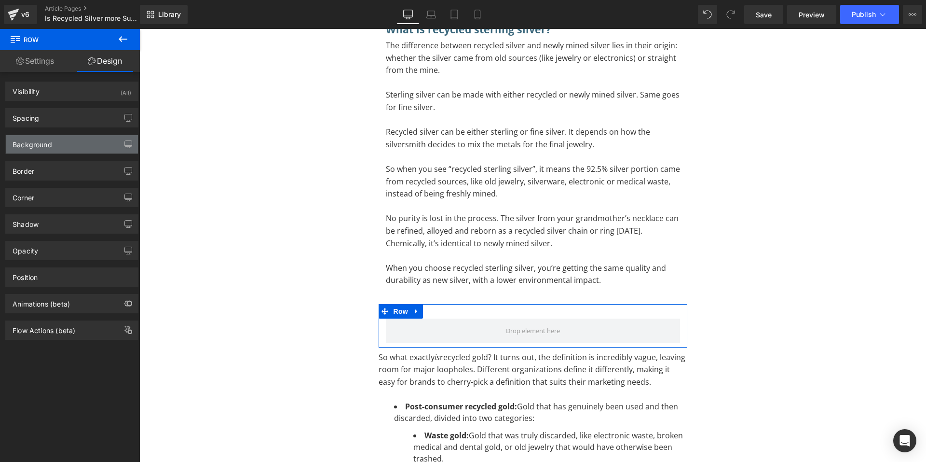
click at [57, 139] on div "Background" at bounding box center [72, 144] width 132 height 18
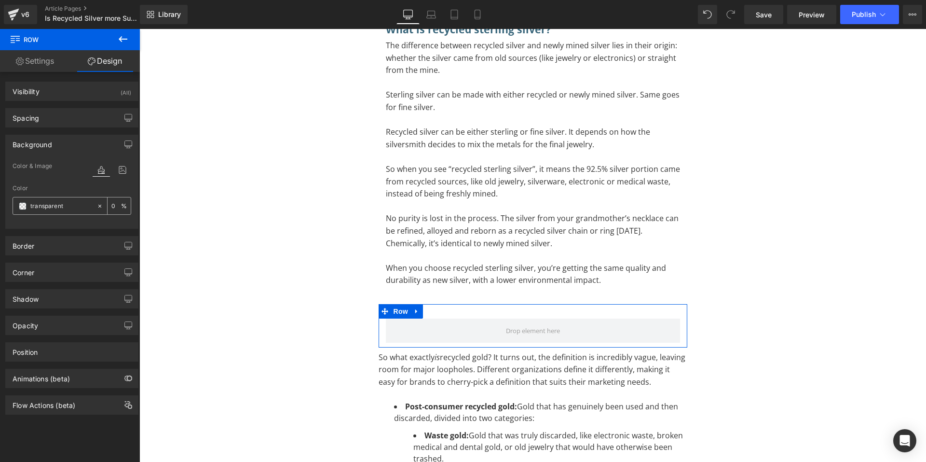
click at [19, 207] on span at bounding box center [23, 206] width 8 height 8
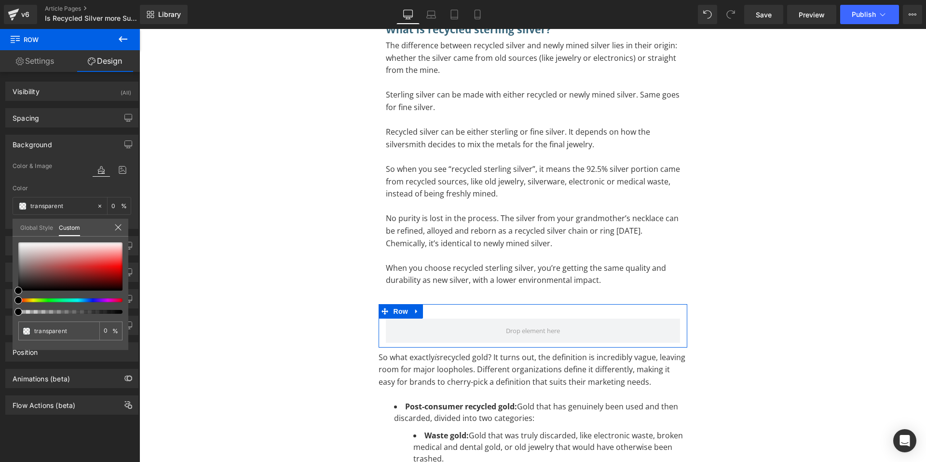
click at [34, 228] on link "Global Style" at bounding box center [36, 226] width 33 height 16
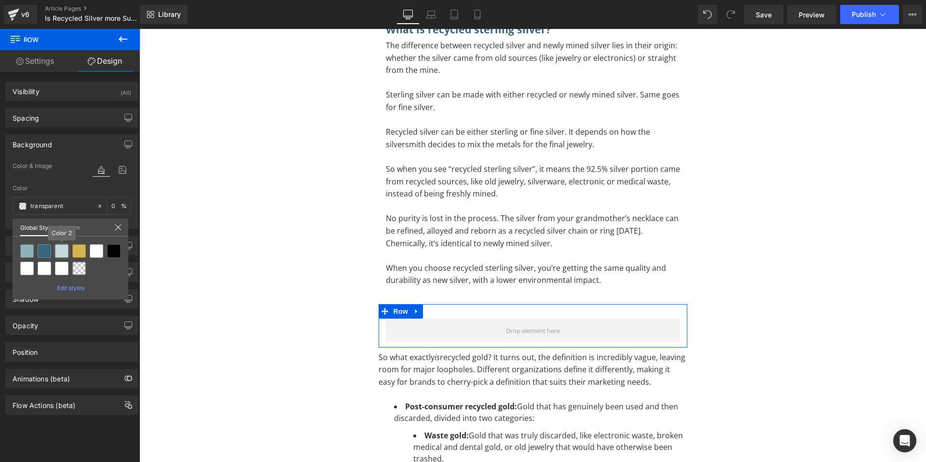
click at [63, 252] on div at bounding box center [62, 251] width 14 height 14
type input "Color 2"
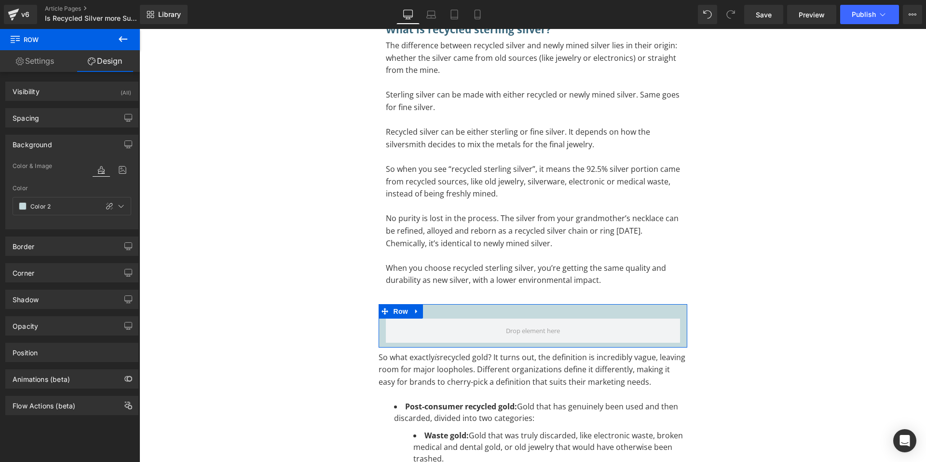
click at [51, 123] on div "Spacing" at bounding box center [72, 118] width 132 height 18
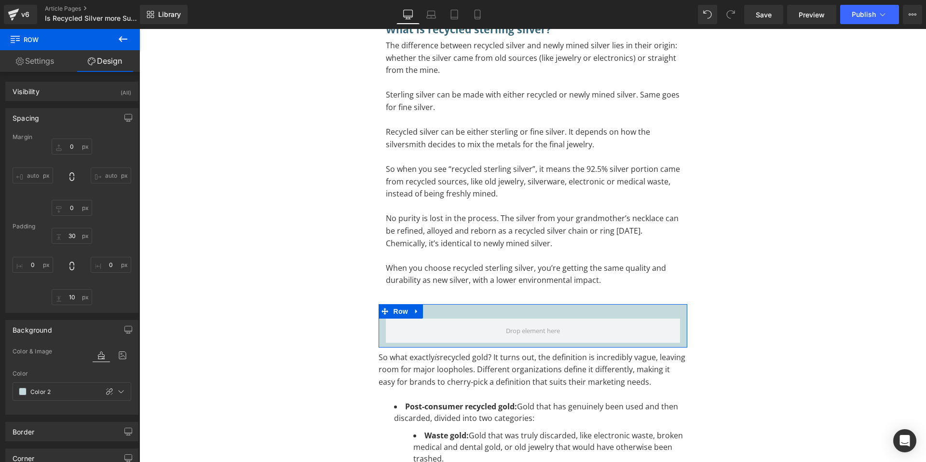
click at [41, 173] on input "auto" at bounding box center [33, 175] width 41 height 16
click at [31, 268] on input "0" at bounding box center [33, 265] width 41 height 16
click at [41, 262] on input "XS" at bounding box center [33, 265] width 41 height 16
type input "S"
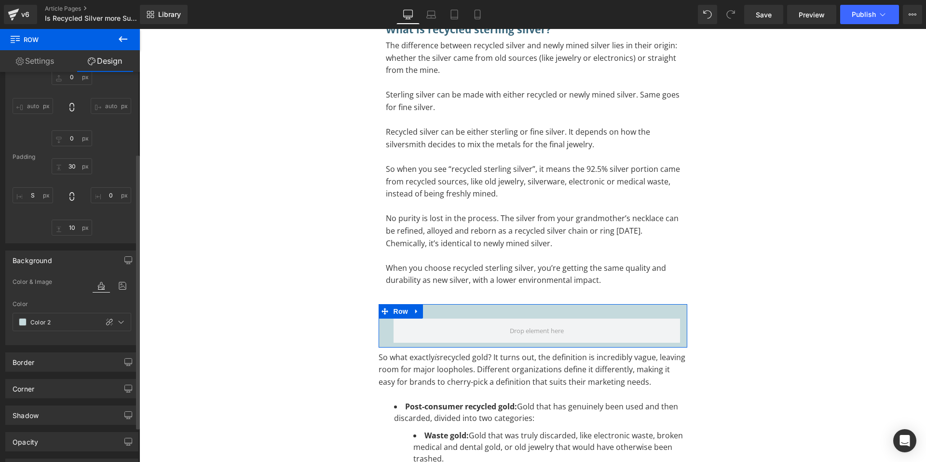
scroll to position [69, 0]
click at [115, 36] on button at bounding box center [123, 39] width 34 height 21
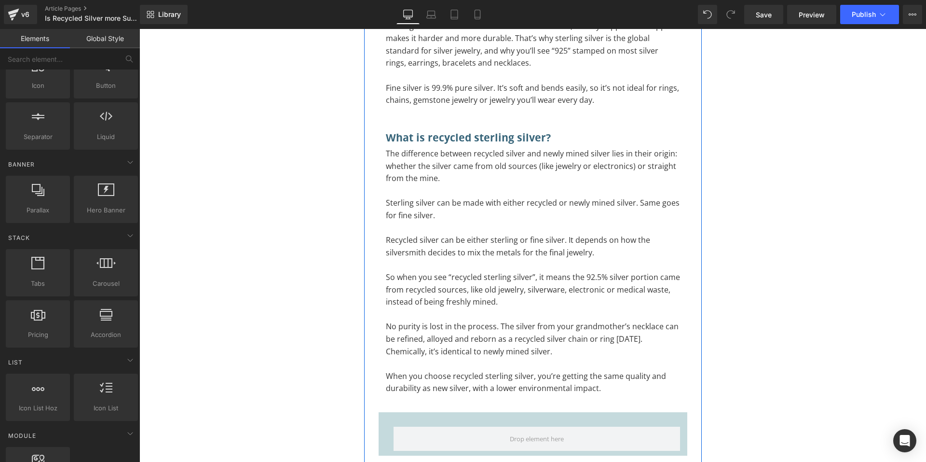
scroll to position [641, 0]
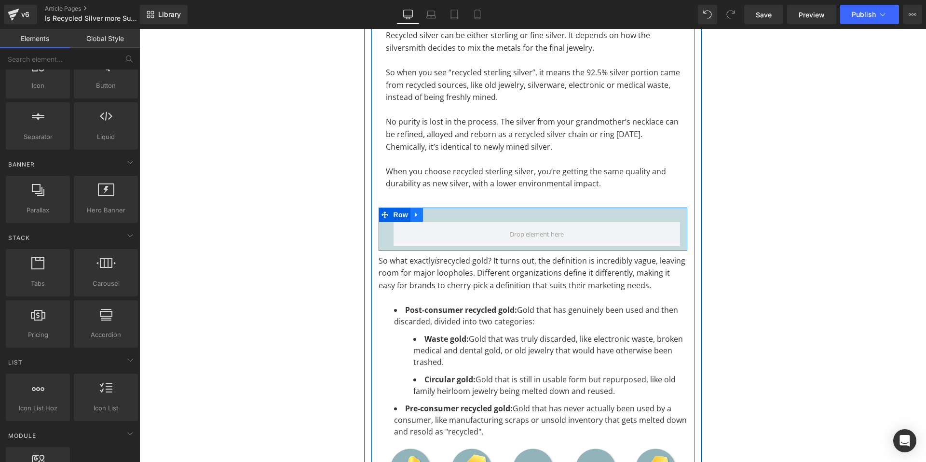
click at [414, 214] on icon at bounding box center [416, 214] width 7 height 7
click at [438, 211] on icon at bounding box center [441, 214] width 7 height 7
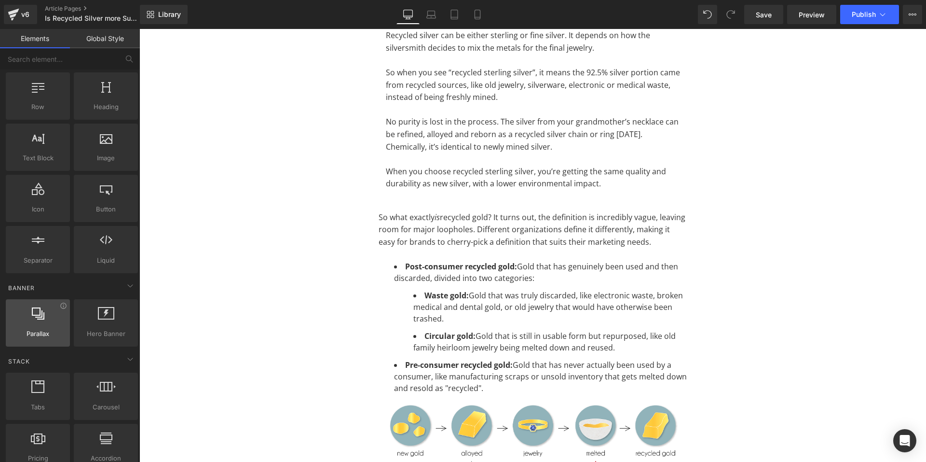
scroll to position [0, 0]
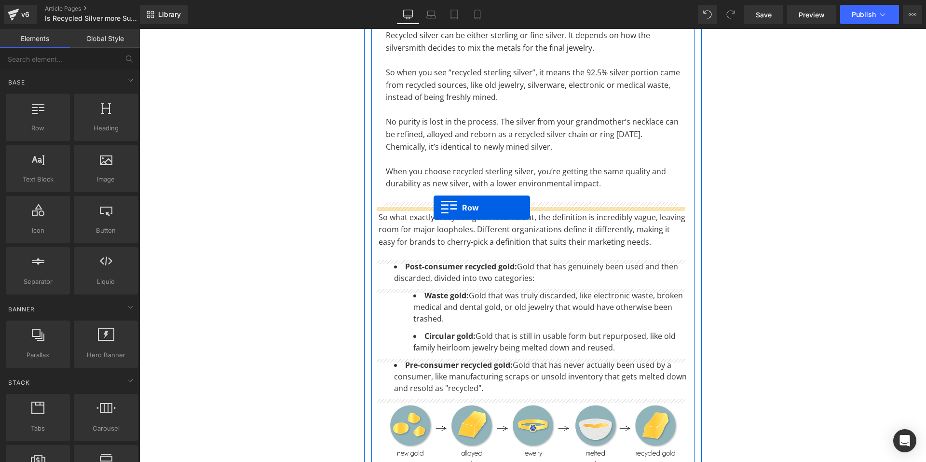
drag, startPoint x: 176, startPoint y: 154, endPoint x: 434, endPoint y: 207, distance: 263.0
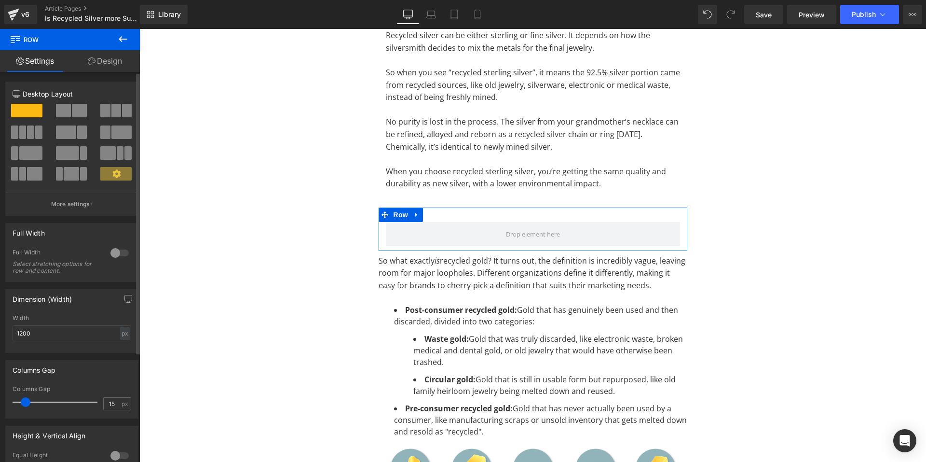
drag, startPoint x: 28, startPoint y: 106, endPoint x: 17, endPoint y: 123, distance: 20.6
click at [17, 123] on div at bounding box center [27, 115] width 45 height 22
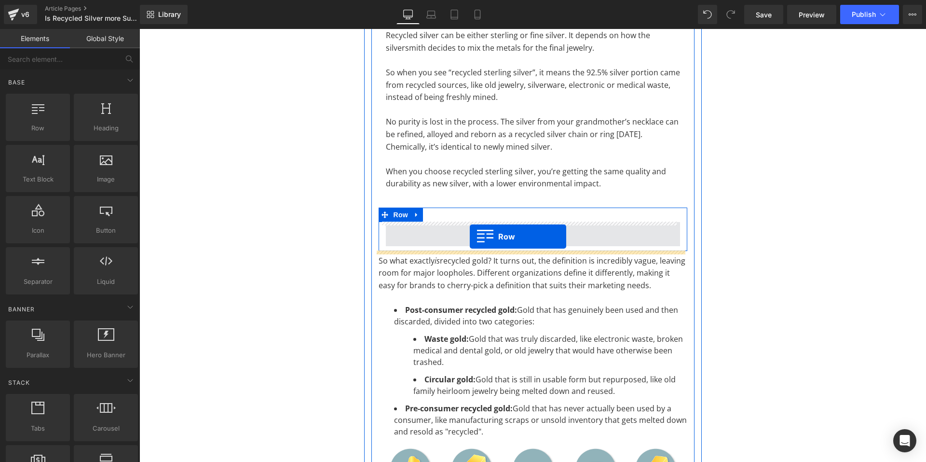
drag, startPoint x: 177, startPoint y: 140, endPoint x: 469, endPoint y: 235, distance: 306.7
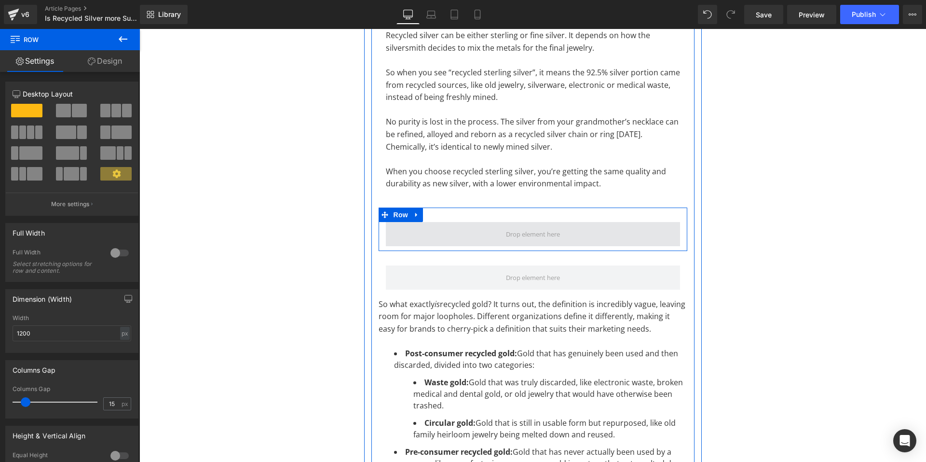
drag, startPoint x: 473, startPoint y: 272, endPoint x: 487, endPoint y: 231, distance: 43.3
click at [487, 231] on div "Recycled silver vs sterling silver vs fine silver Heading Sterling silver vs fi…" at bounding box center [532, 214] width 323 height 966
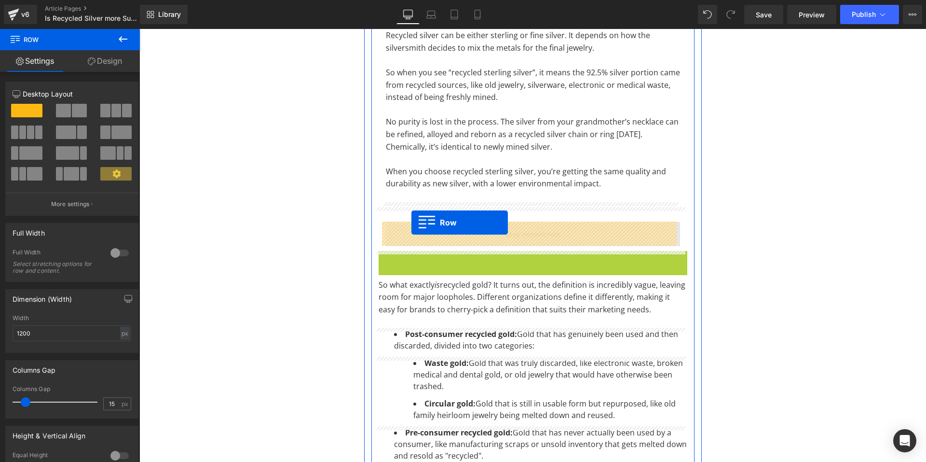
drag, startPoint x: 383, startPoint y: 254, endPoint x: 411, endPoint y: 222, distance: 42.0
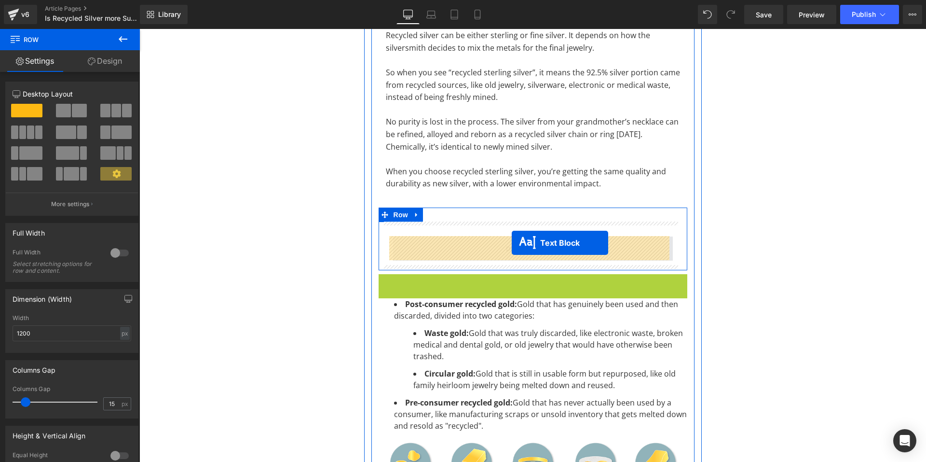
drag, startPoint x: 503, startPoint y: 298, endPoint x: 512, endPoint y: 243, distance: 56.1
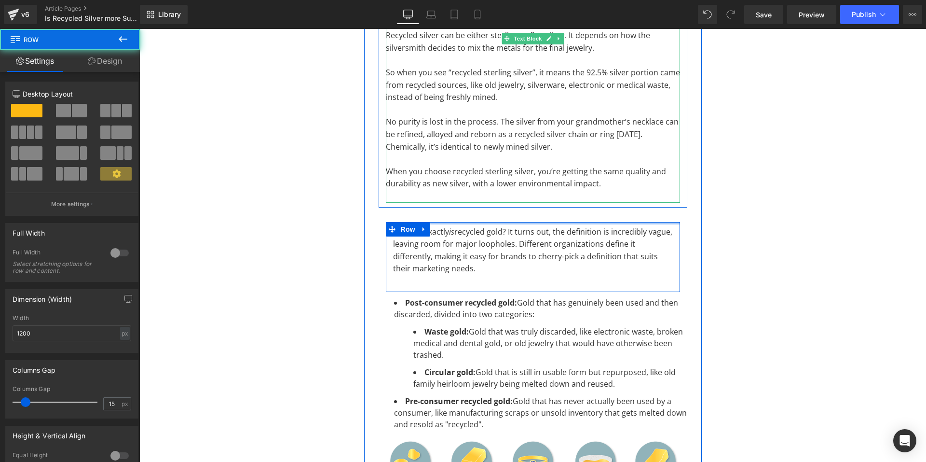
drag, startPoint x: 464, startPoint y: 232, endPoint x: 466, endPoint y: 211, distance: 21.3
click at [469, 191] on div "Recycled silver vs sterling silver vs fine silver Heading Sterling silver vs fi…" at bounding box center [532, 188] width 323 height 915
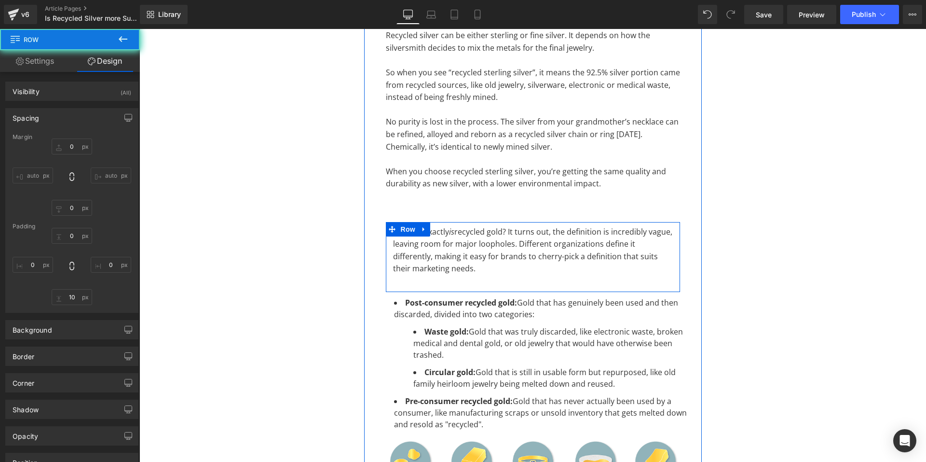
drag, startPoint x: 470, startPoint y: 207, endPoint x: 473, endPoint y: 217, distance: 10.1
click at [139, 29] on div at bounding box center [139, 29] width 0 height 0
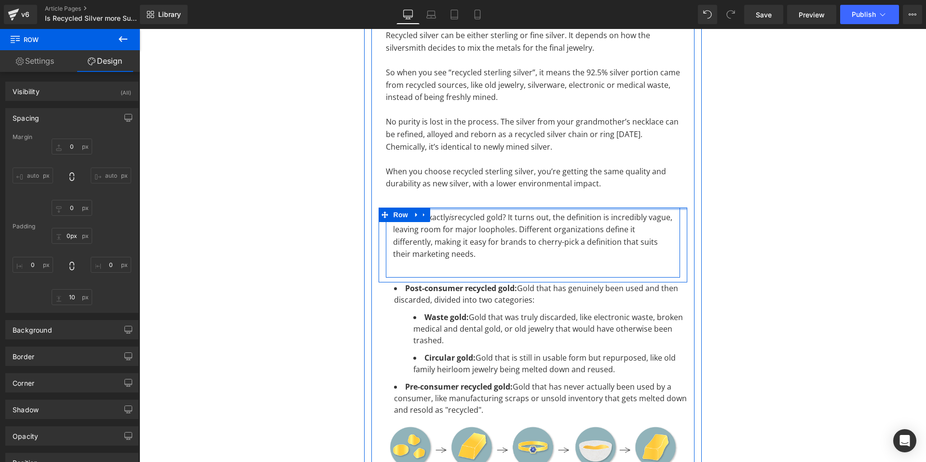
drag, startPoint x: 473, startPoint y: 216, endPoint x: 472, endPoint y: 186, distance: 29.4
click at [471, 187] on div "Recycled silver vs sterling silver vs fine silver Heading Sterling silver vs fi…" at bounding box center [532, 181] width 323 height 901
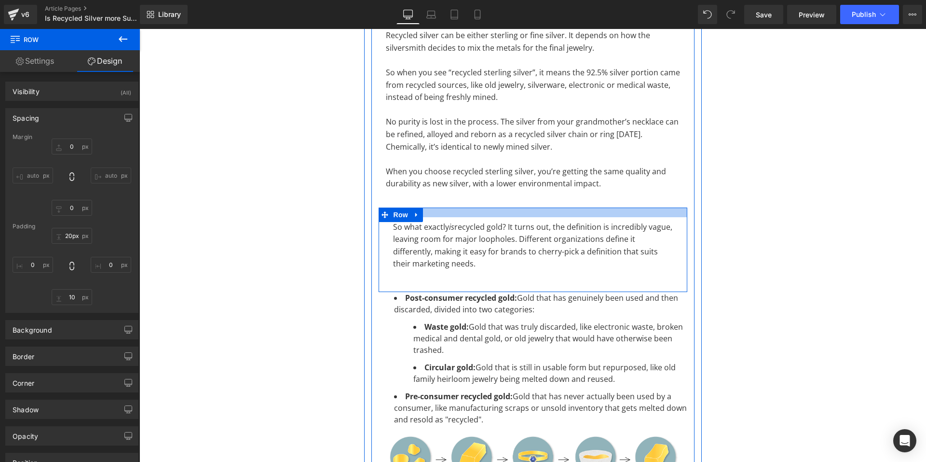
type input "23px"
drag, startPoint x: 490, startPoint y: 209, endPoint x: 488, endPoint y: 220, distance: 11.4
click at [488, 220] on div "So what exactly is recycled gold? It turns out, the definition is incredibly va…" at bounding box center [533, 250] width 309 height 86
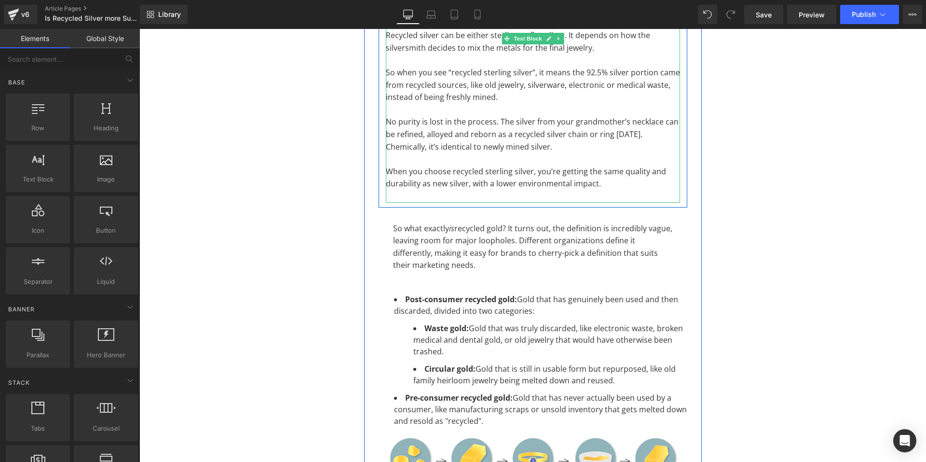
click at [480, 195] on p "To enrich screen reader interactions, please activate Accessibility in Grammarl…" at bounding box center [533, 196] width 294 height 13
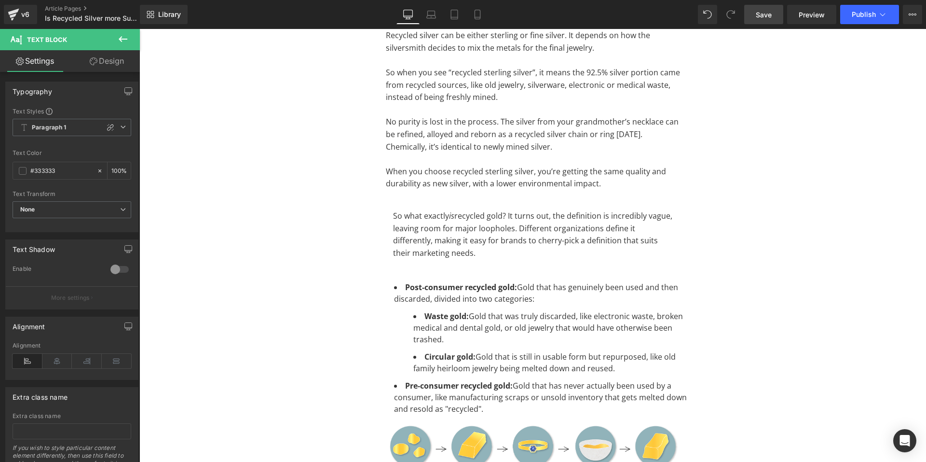
click at [760, 21] on link "Save" at bounding box center [763, 14] width 39 height 19
